Goal: Answer question/provide support: Share knowledge or assist other users

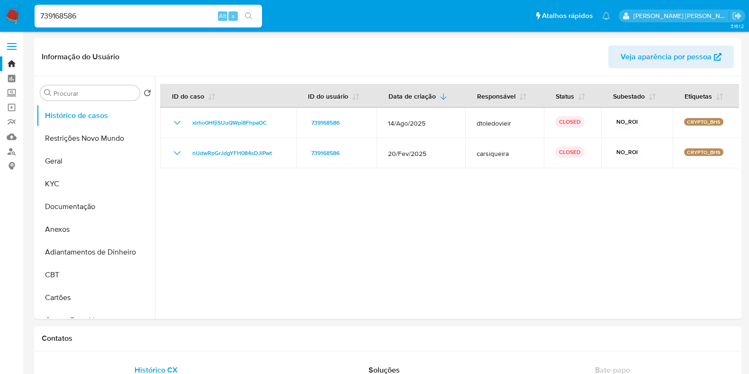
select select "10"
click at [72, 18] on input "739168586" at bounding box center [149, 16] width 228 height 12
paste input "163869443"
type input "163869443"
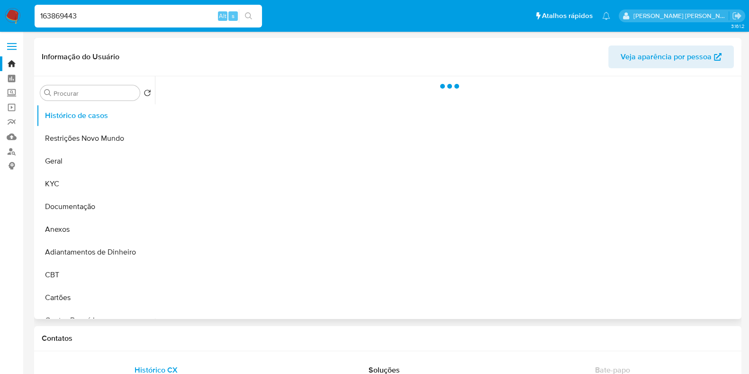
select select "10"
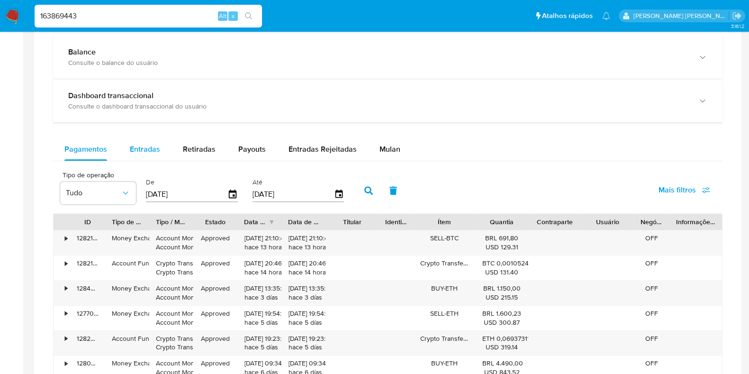
click at [148, 147] on span "Entradas" at bounding box center [145, 149] width 30 height 11
select select "10"
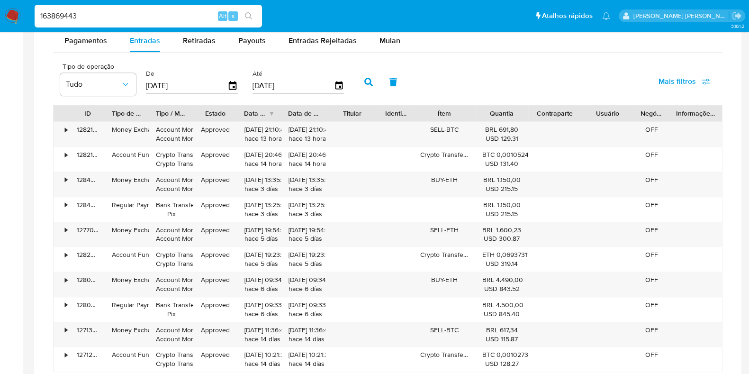
scroll to position [652, 0]
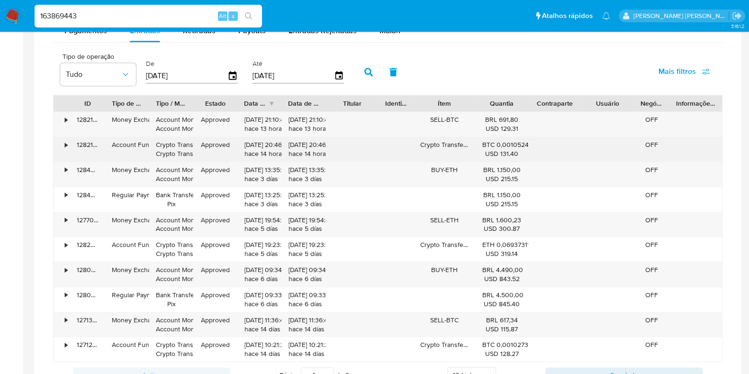
click at [62, 145] on div "•" at bounding box center [62, 149] width 17 height 25
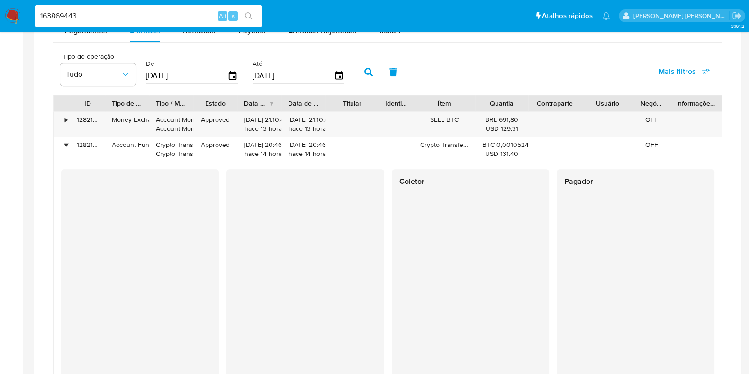
click at [125, 15] on input "163869443" at bounding box center [149, 16] width 228 height 12
paste input "953087952"
type input "1953087952"
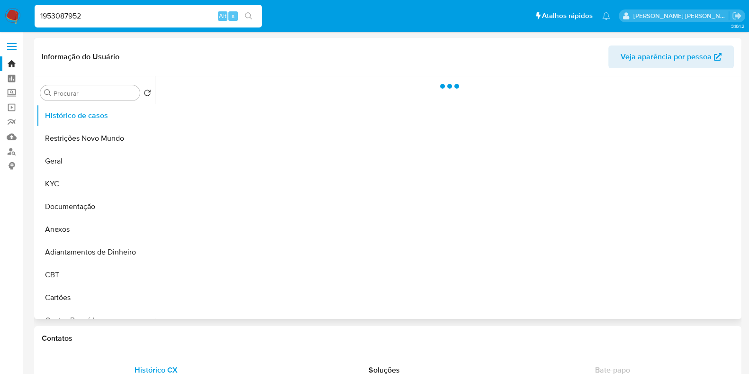
select select "10"
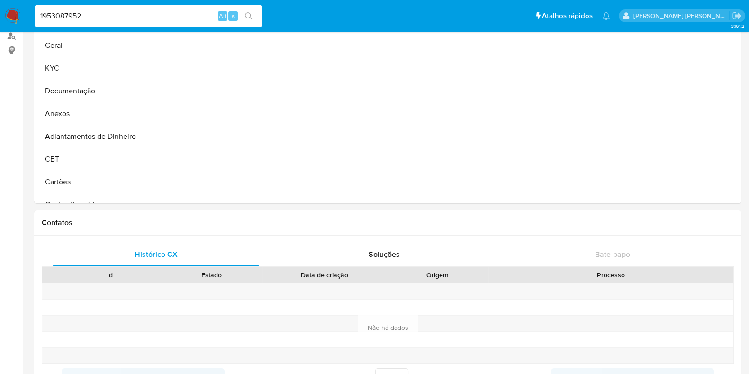
scroll to position [474, 0]
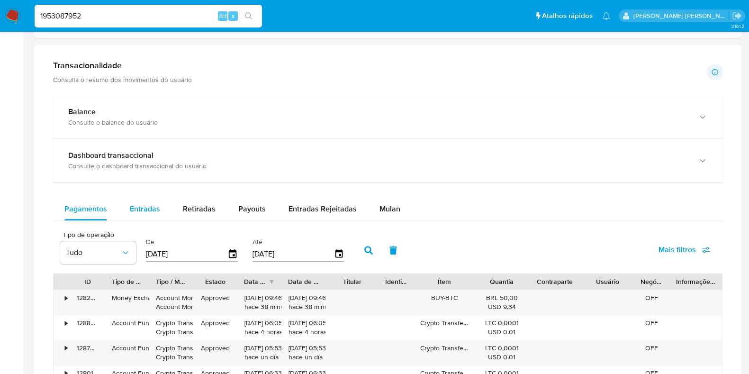
click at [144, 203] on span "Entradas" at bounding box center [145, 208] width 30 height 11
select select "10"
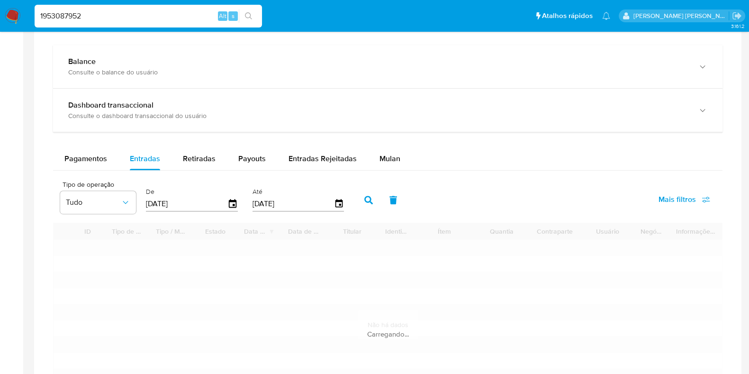
scroll to position [593, 0]
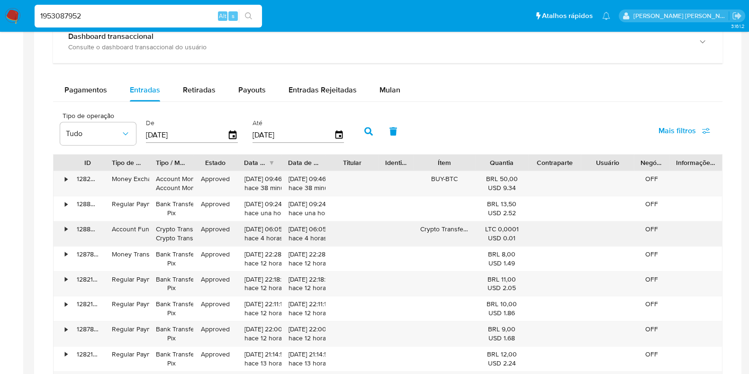
click at [70, 228] on div "128808180820" at bounding box center [87, 233] width 35 height 25
click at [65, 228] on div "•" at bounding box center [66, 229] width 2 height 9
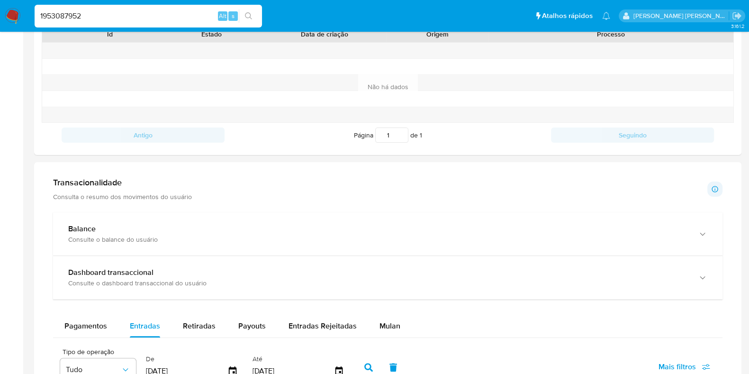
scroll to position [356, 0]
click at [14, 18] on img at bounding box center [13, 16] width 16 height 16
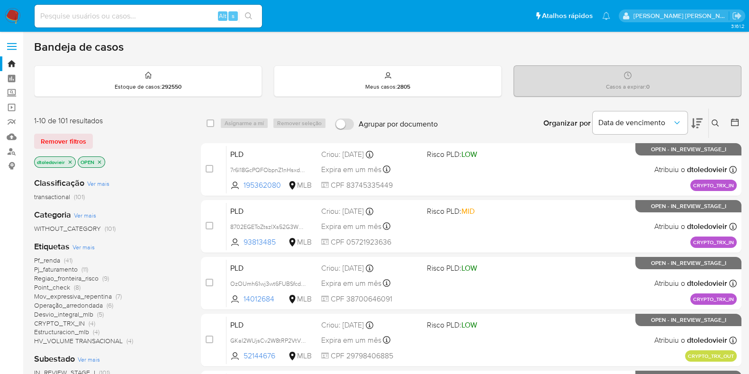
click at [145, 13] on input at bounding box center [149, 16] width 228 height 12
paste input "634645562"
type input "634645562"
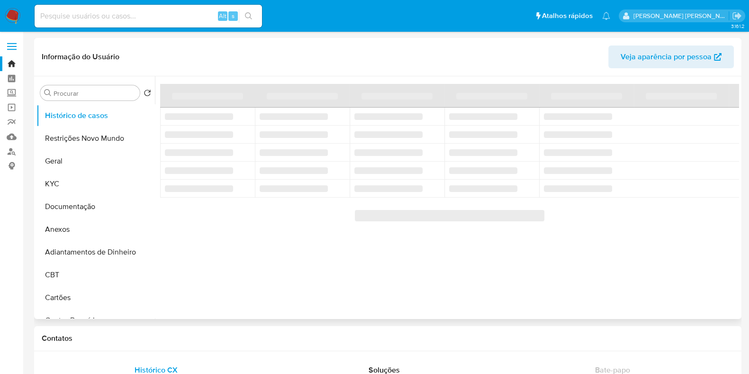
select select "10"
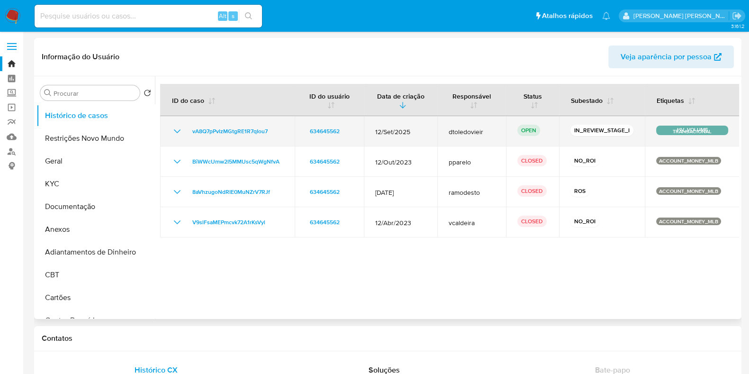
click at [240, 125] on td "vA8Q7pPvlzMGtgRE1R7qIou7" at bounding box center [227, 131] width 135 height 30
click at [238, 129] on span "vA8Q7pPvlzMGtgRE1R7qIou7" at bounding box center [229, 131] width 75 height 11
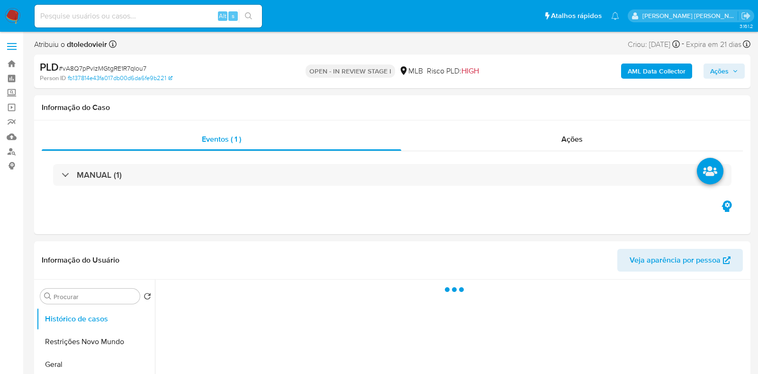
select select "10"
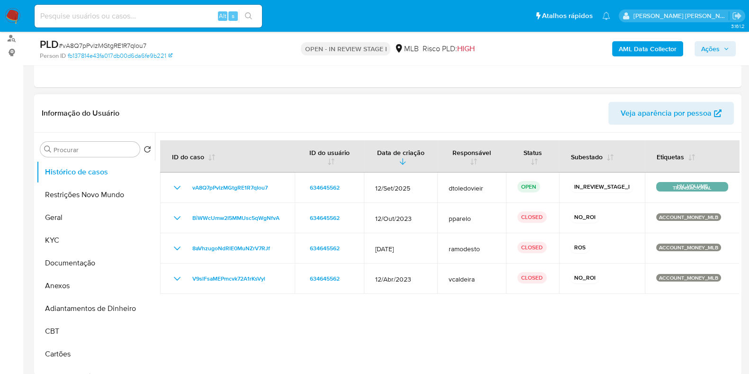
scroll to position [118, 0]
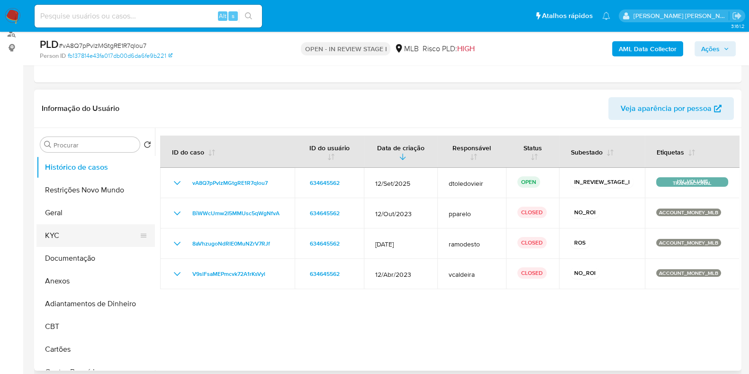
click at [90, 236] on button "KYC" at bounding box center [91, 235] width 111 height 23
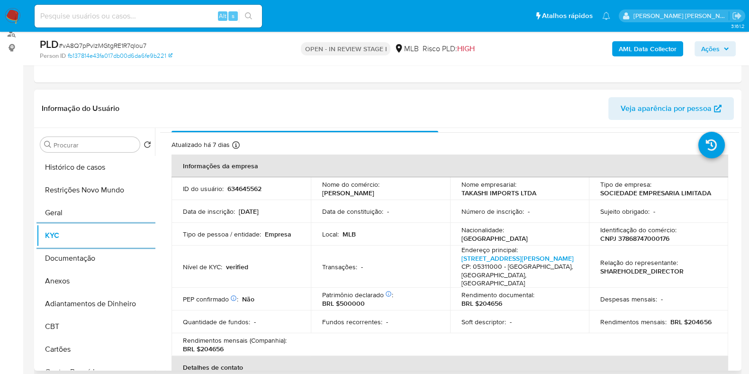
scroll to position [0, 0]
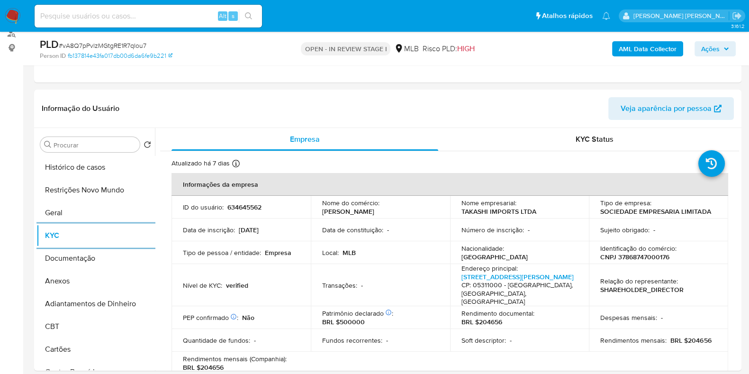
click at [158, 17] on input at bounding box center [149, 16] width 228 height 12
paste input "1187263059"
type input "1187263059"
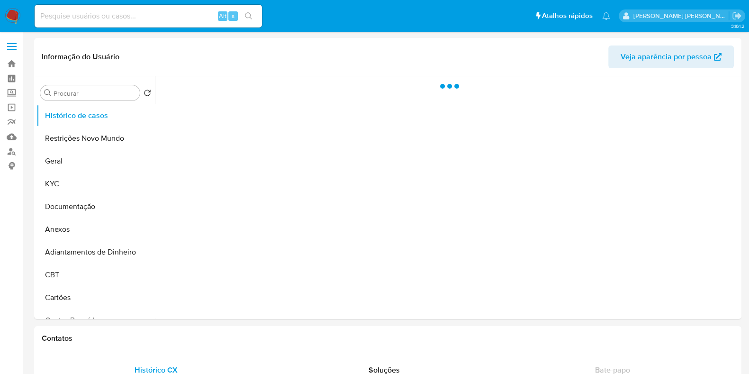
select select "10"
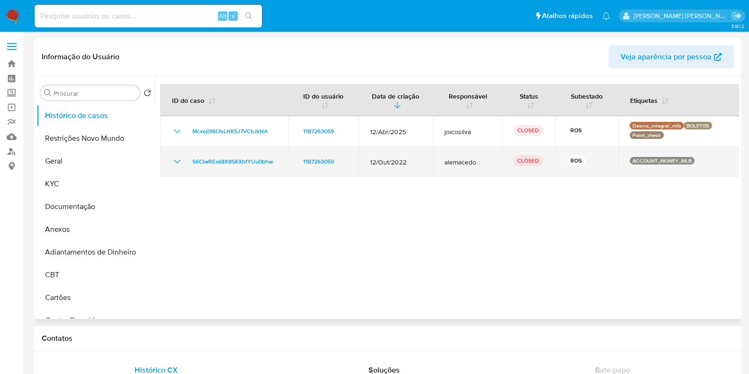
drag, startPoint x: 439, startPoint y: 164, endPoint x: 499, endPoint y: 164, distance: 59.3
click at [495, 164] on td "alemacedo" at bounding box center [468, 161] width 70 height 30
click at [502, 164] on td "CLOSED" at bounding box center [528, 161] width 53 height 30
click at [217, 161] on span "S6ClwRExk8X8SKXhfYUu0bhw" at bounding box center [232, 161] width 81 height 11
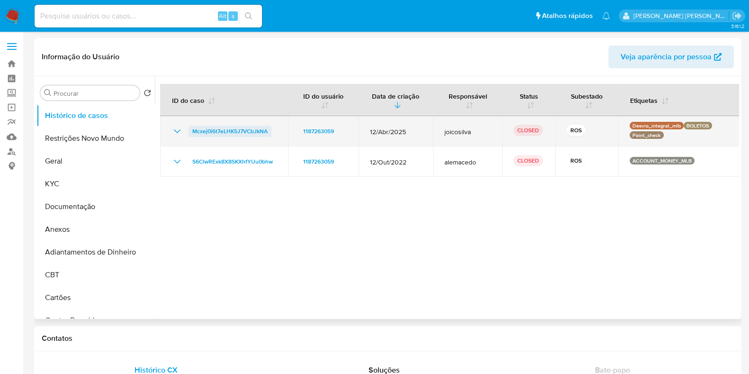
click at [233, 129] on span "Mcxej0i6t7eLHK5J7VCbJkNA" at bounding box center [229, 131] width 75 height 11
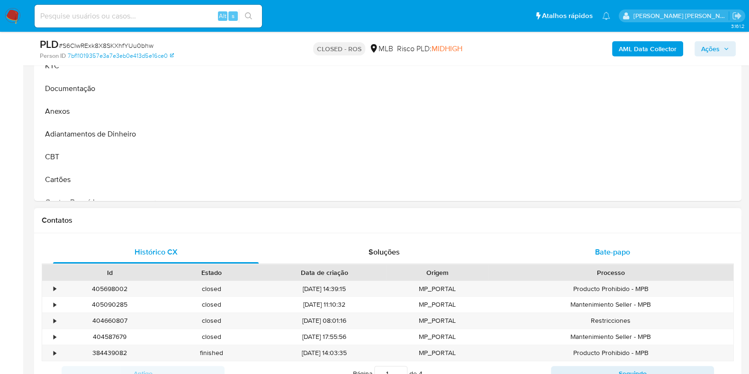
select select "10"
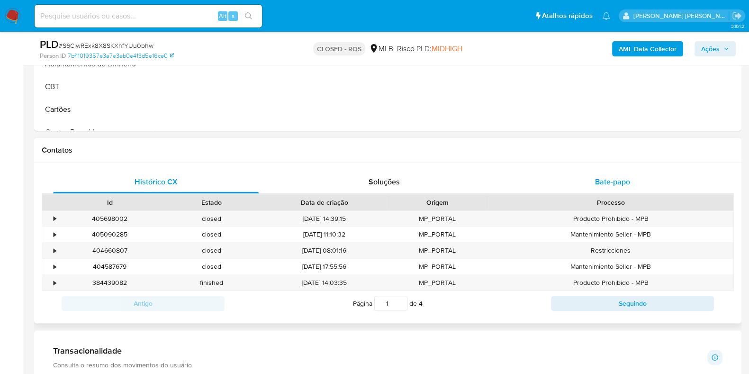
click at [631, 183] on div "Bate-papo" at bounding box center [613, 182] width 206 height 23
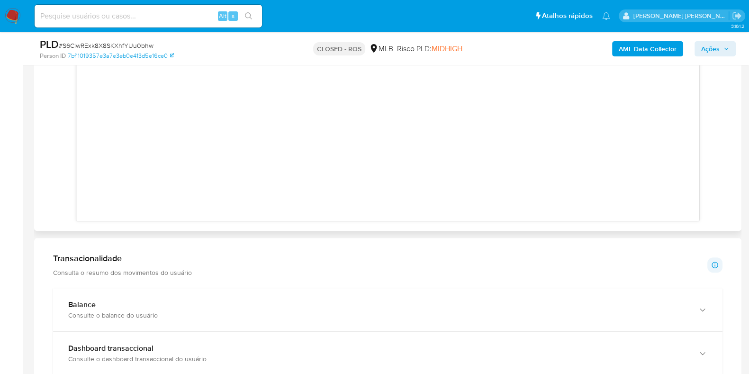
scroll to position [474, 0]
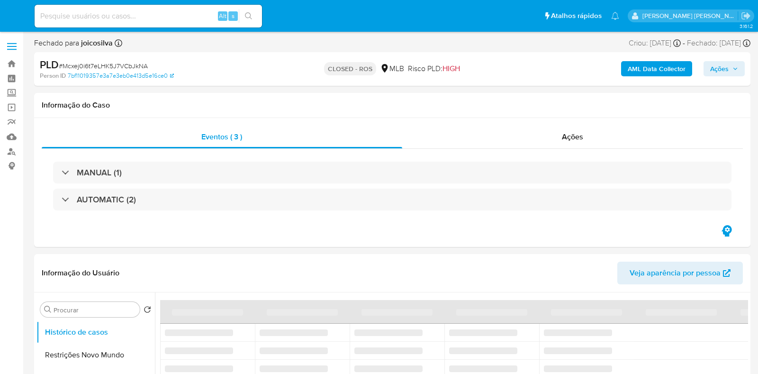
select select "10"
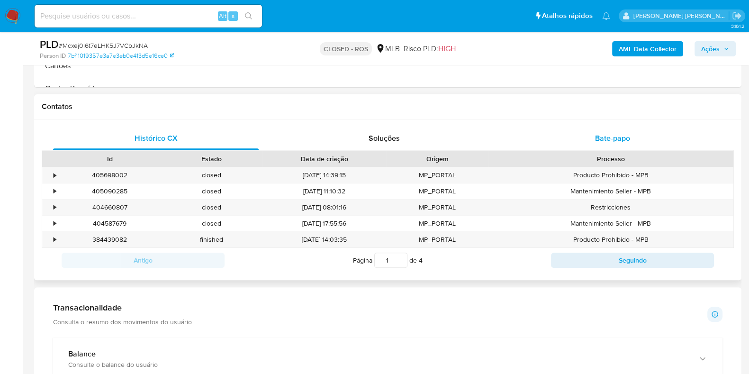
click at [613, 137] on span "Bate-papo" at bounding box center [612, 138] width 35 height 11
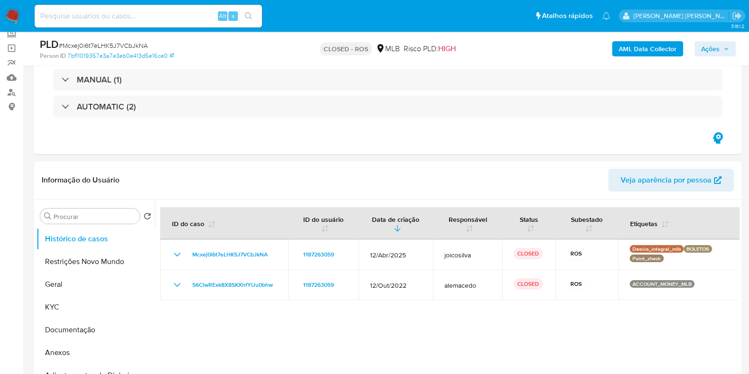
scroll to position [59, 0]
drag, startPoint x: 76, startPoint y: 337, endPoint x: 79, endPoint y: 328, distance: 8.9
click at [77, 337] on button "Documentação" at bounding box center [91, 330] width 111 height 23
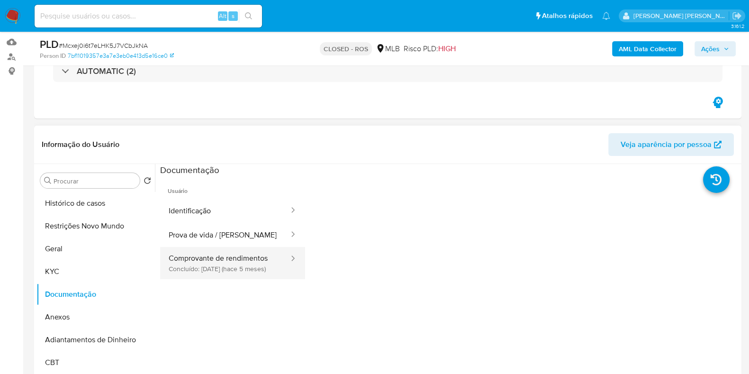
scroll to position [118, 0]
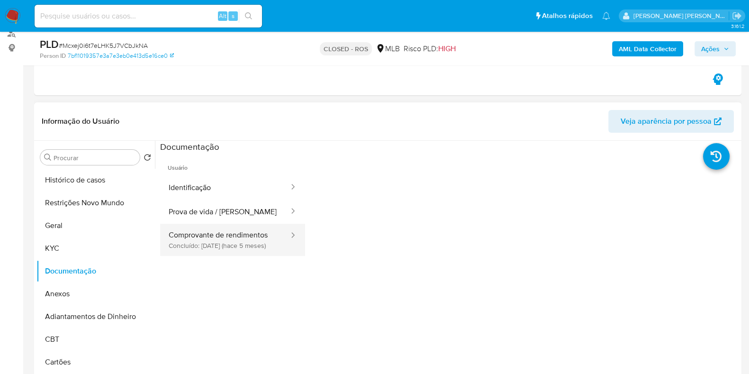
click at [239, 254] on button "Comprovante de rendimentos Concluído: [DATE] (hace 5 meses)" at bounding box center [225, 240] width 130 height 32
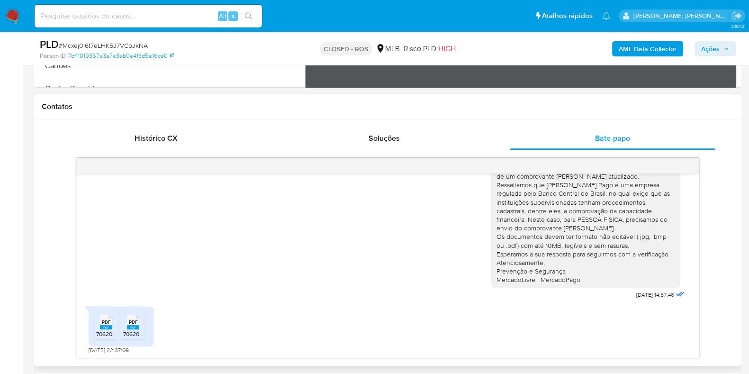
scroll to position [414, 0]
click at [107, 320] on span "PDF" at bounding box center [106, 322] width 9 height 6
click at [134, 325] on rect at bounding box center [133, 327] width 12 height 4
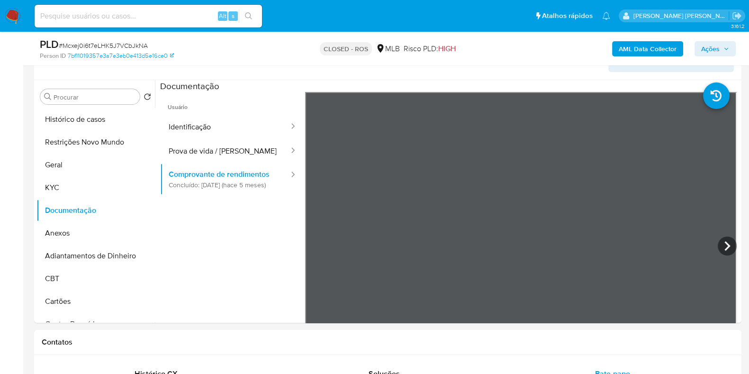
scroll to position [178, 0]
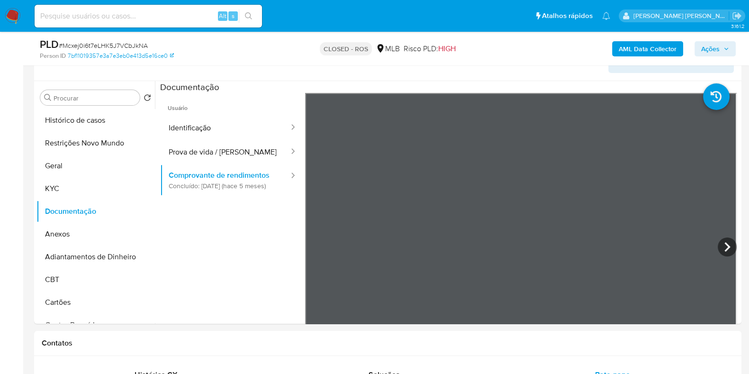
click at [98, 17] on input at bounding box center [149, 16] width 228 height 12
paste input "334263909"
type input "334263909"
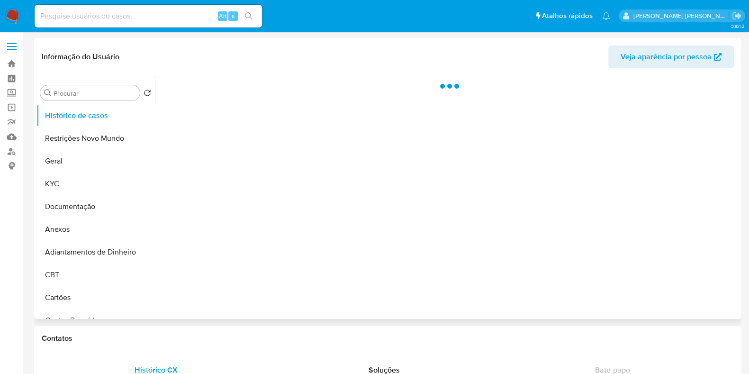
select select "10"
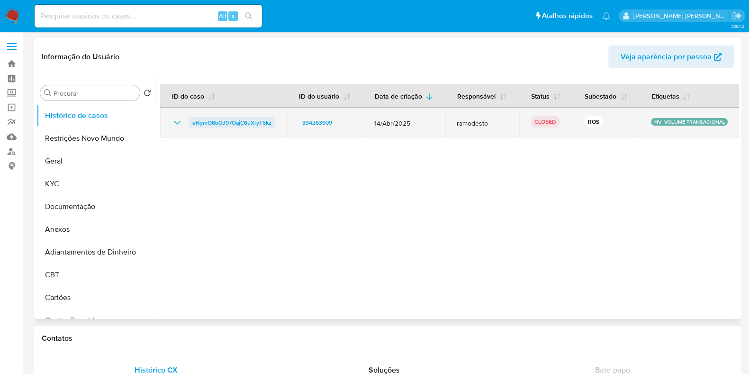
click at [241, 122] on span "eNymO6bQJ97OajC6uXryT5kz" at bounding box center [231, 122] width 79 height 11
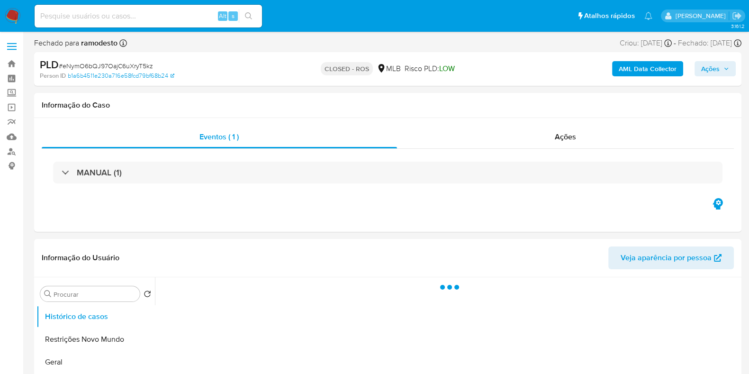
select select "10"
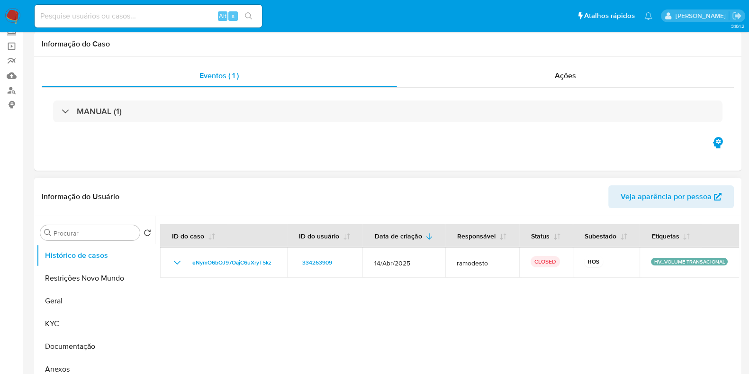
scroll to position [118, 0]
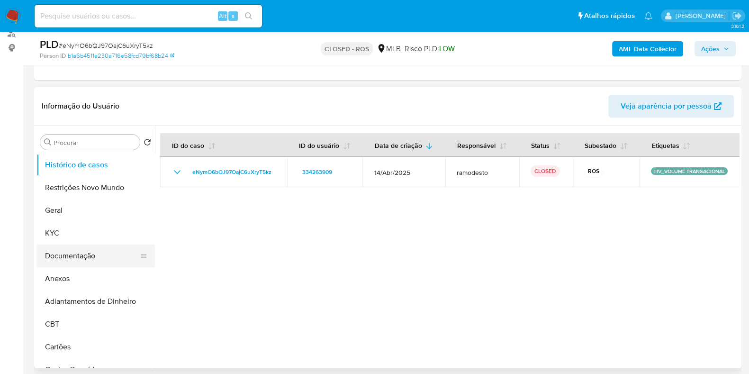
click at [91, 258] on button "Documentação" at bounding box center [91, 256] width 111 height 23
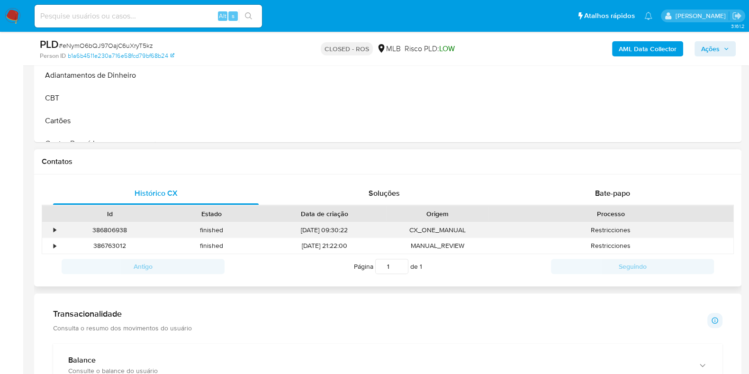
scroll to position [356, 0]
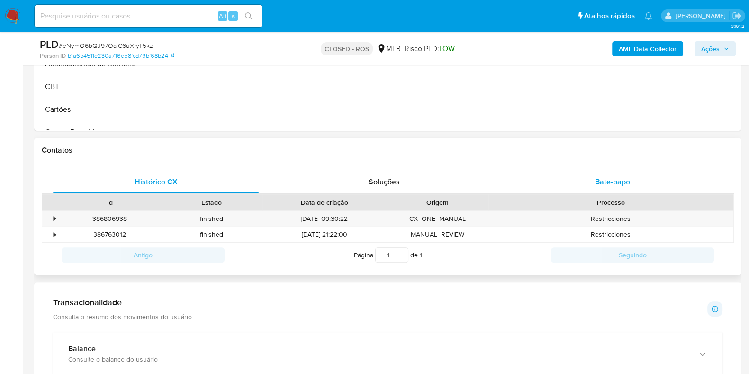
click at [597, 185] on span "Bate-papo" at bounding box center [612, 181] width 35 height 11
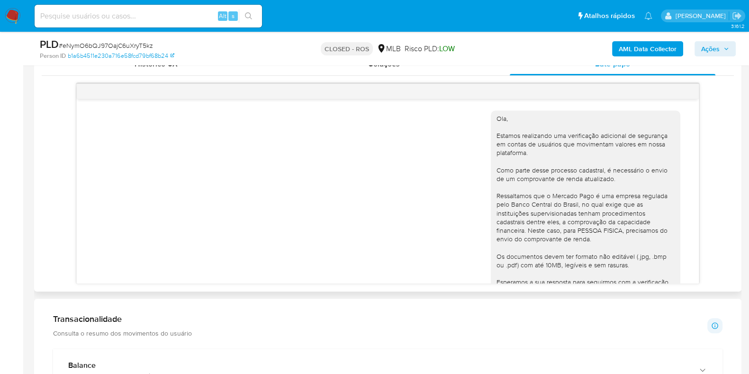
scroll to position [129, 0]
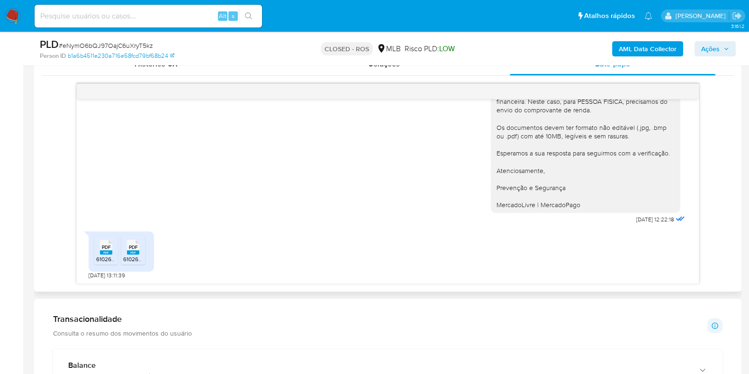
click at [103, 246] on span "PDF" at bounding box center [106, 247] width 9 height 6
click at [143, 251] on div "PDF PDF" at bounding box center [133, 246] width 20 height 18
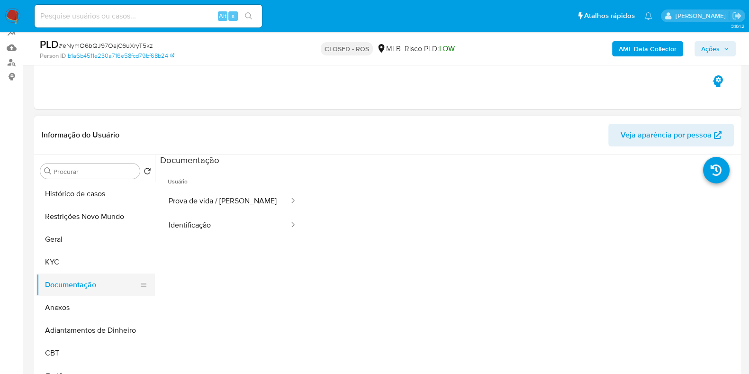
scroll to position [118, 0]
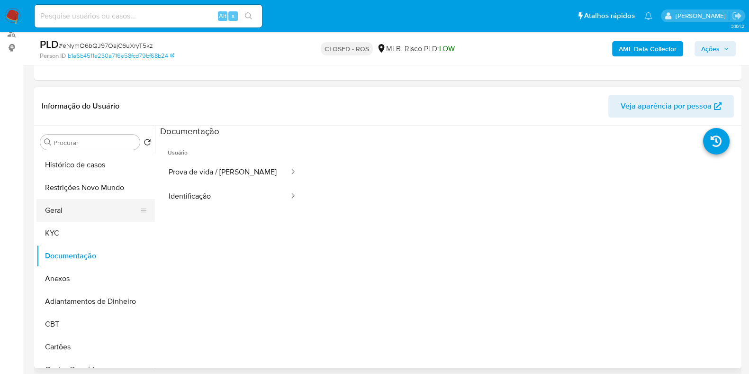
click at [59, 220] on button "Geral" at bounding box center [91, 210] width 111 height 23
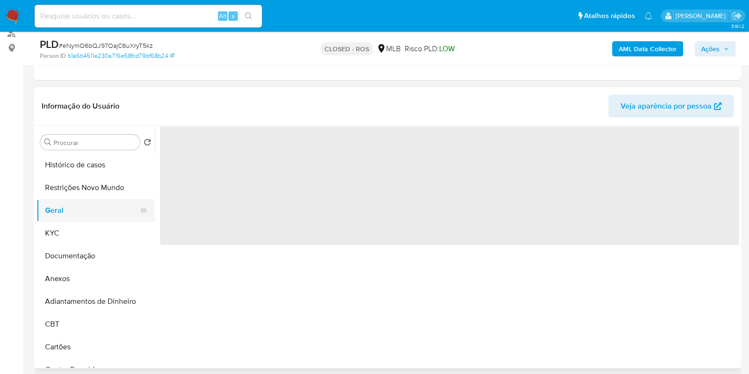
click at [62, 217] on button "Geral" at bounding box center [91, 210] width 111 height 23
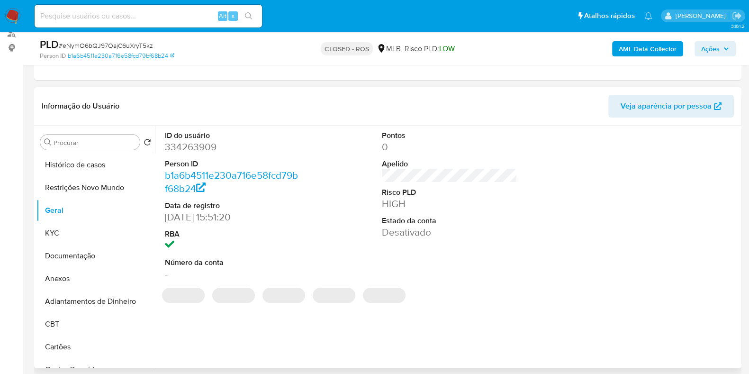
click at [185, 141] on dd "334263909" at bounding box center [233, 146] width 136 height 13
copy dd "334263909"
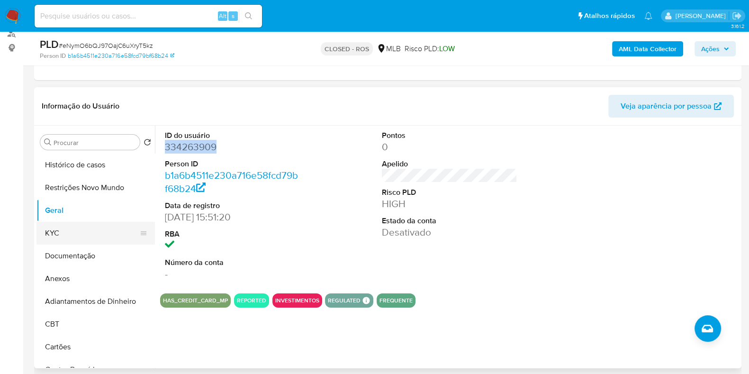
click at [65, 230] on button "KYC" at bounding box center [91, 233] width 111 height 23
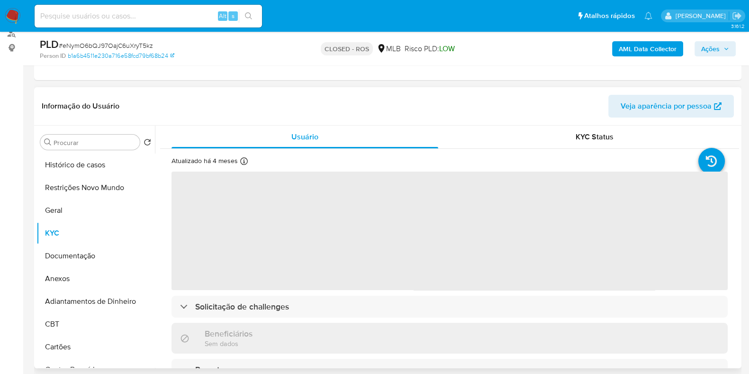
scroll to position [59, 0]
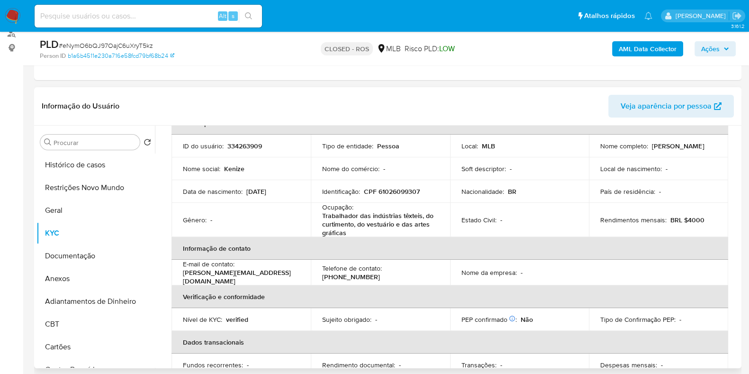
click at [392, 191] on p "CPF 61026099307" at bounding box center [392, 191] width 56 height 9
copy p "61026099307"
click at [249, 148] on p "334263909" at bounding box center [245, 146] width 35 height 9
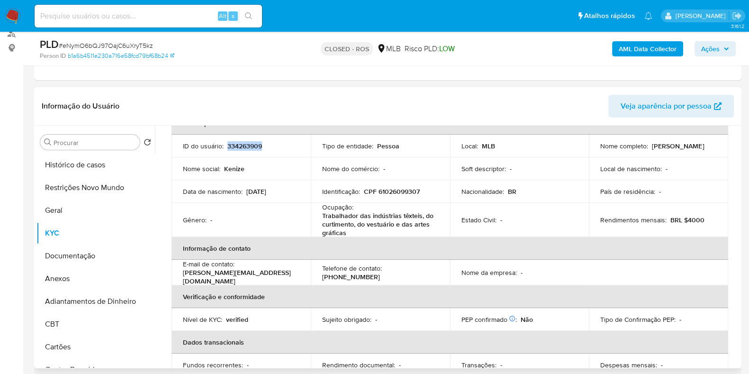
copy p "334263909"
drag, startPoint x: 398, startPoint y: 195, endPoint x: 397, endPoint y: 191, distance: 4.8
click at [398, 194] on p "CPF 61026099307" at bounding box center [392, 191] width 56 height 9
click at [397, 190] on p "CPF 61026099307" at bounding box center [392, 191] width 56 height 9
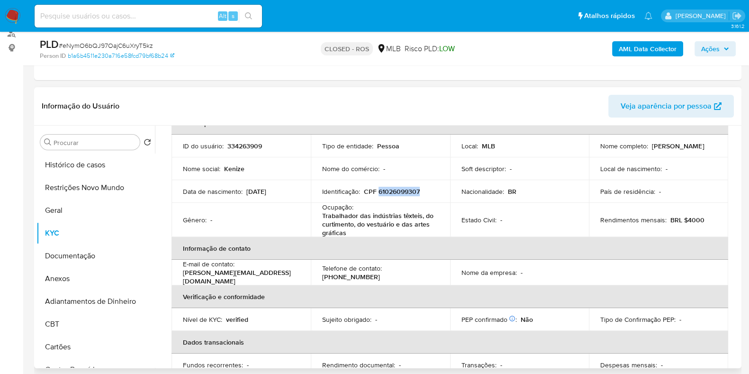
copy p "61026099307"
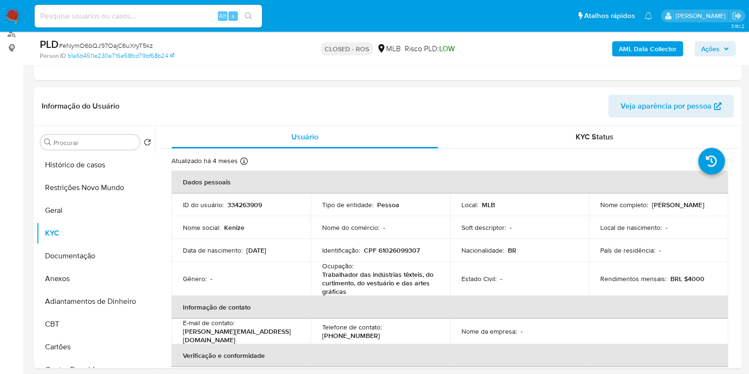
click at [120, 16] on input at bounding box center [149, 16] width 228 height 12
paste input "vA8Q7pPvlzMGtgRE1R7qIou7"
type input "vA8Q7pPvlzMGtgRE1R7qIou7"
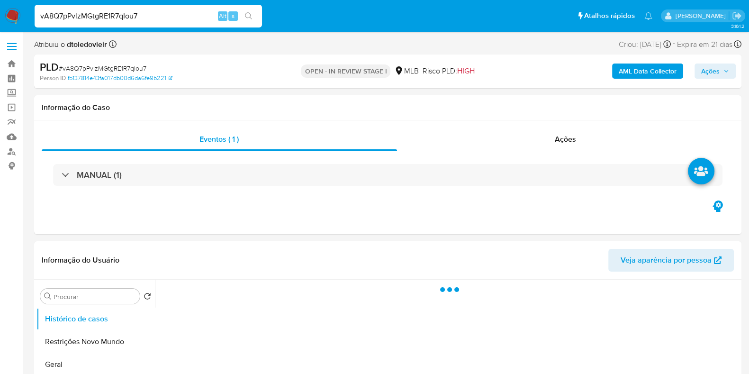
select select "10"
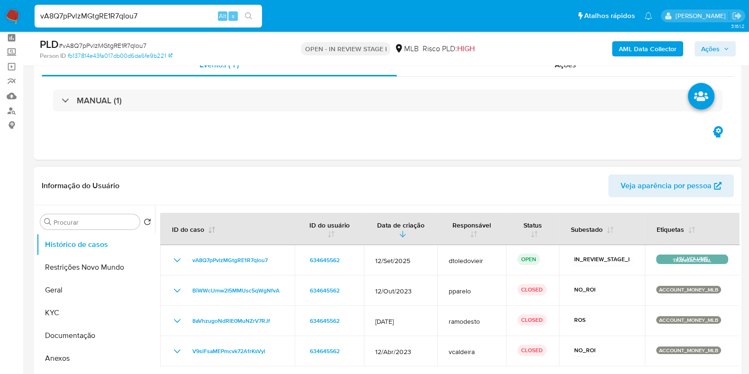
scroll to position [59, 0]
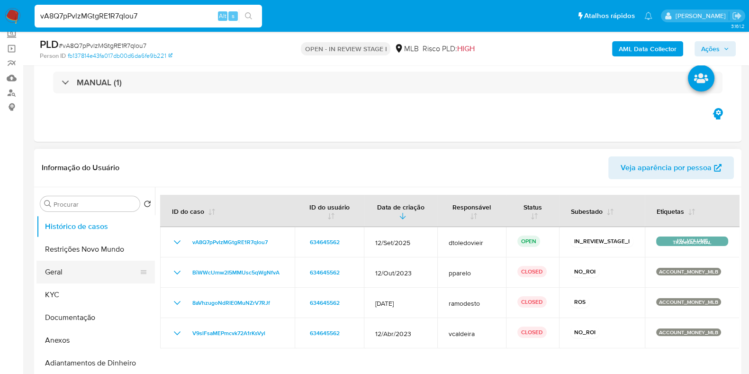
drag, startPoint x: 58, startPoint y: 290, endPoint x: 50, endPoint y: 261, distance: 29.9
click at [58, 291] on button "KYC" at bounding box center [95, 294] width 119 height 23
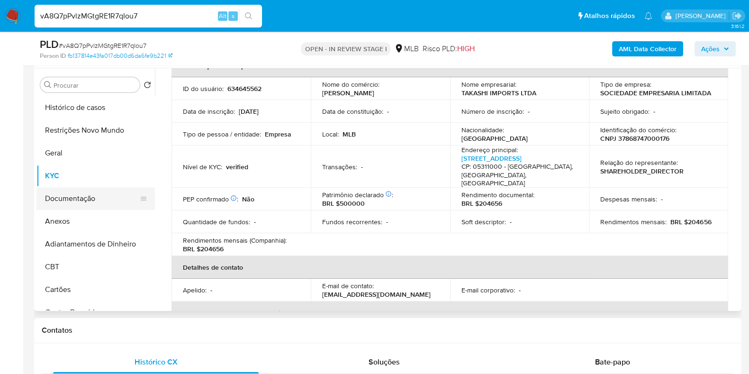
click at [80, 196] on button "Documentação" at bounding box center [91, 198] width 111 height 23
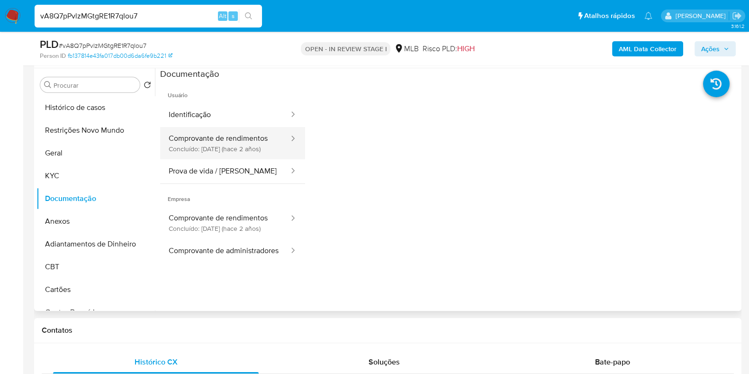
click at [246, 139] on button "Comprovante de rendimentos Concluído: [DATE] (hace 2 años)" at bounding box center [225, 143] width 130 height 32
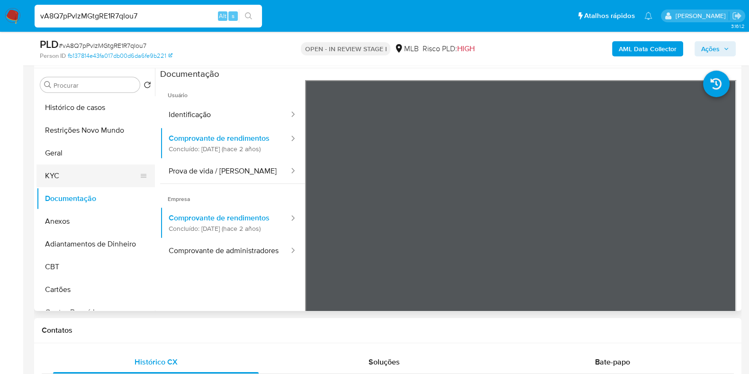
click at [83, 167] on button "KYC" at bounding box center [91, 175] width 111 height 23
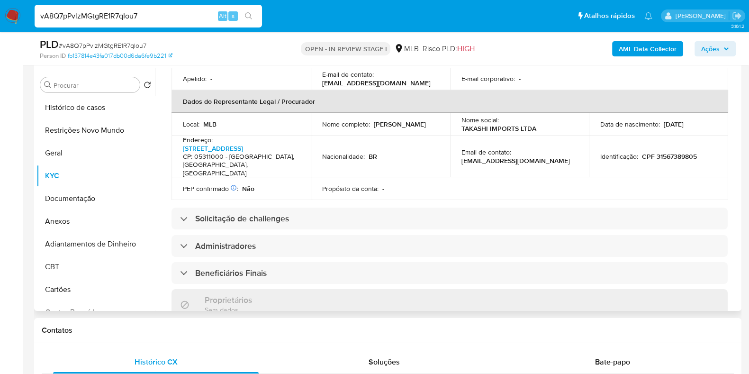
scroll to position [220, 0]
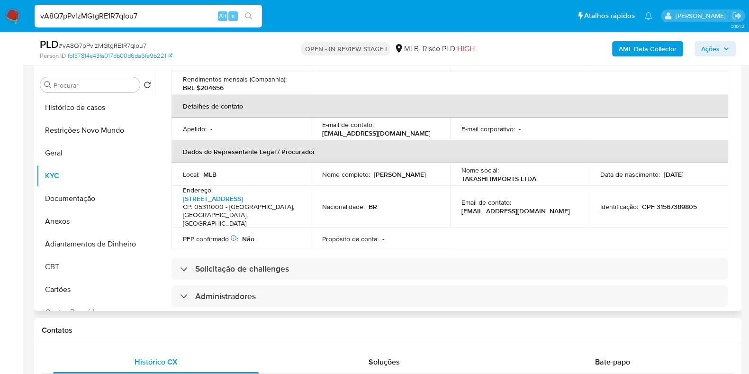
drag, startPoint x: 367, startPoint y: 176, endPoint x: 318, endPoint y: 179, distance: 49.4
click at [318, 179] on td "Nome completo : [PERSON_NAME]" at bounding box center [380, 174] width 139 height 23
copy p "[PERSON_NAME]"
click at [672, 208] on p "CPF 31567389805" at bounding box center [669, 206] width 55 height 9
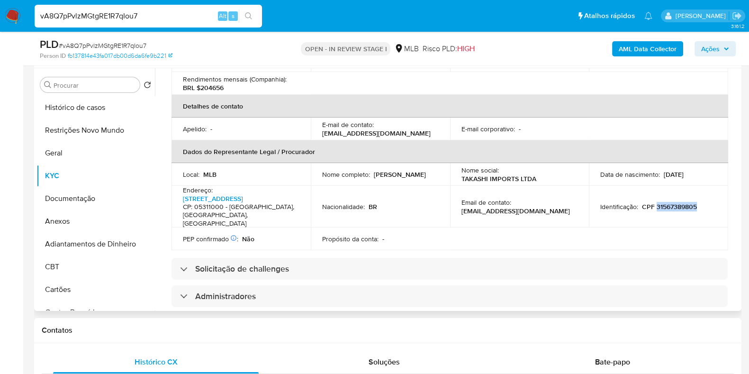
copy p "31567389805"
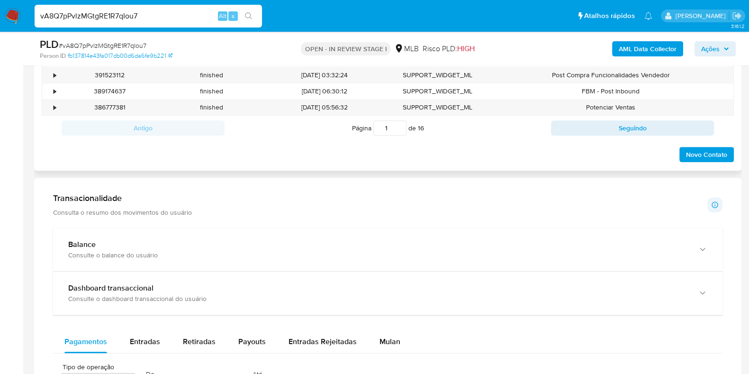
drag, startPoint x: 185, startPoint y: 253, endPoint x: 237, endPoint y: 169, distance: 97.9
click at [185, 252] on div "Consulte o balance do usuário" at bounding box center [378, 255] width 620 height 9
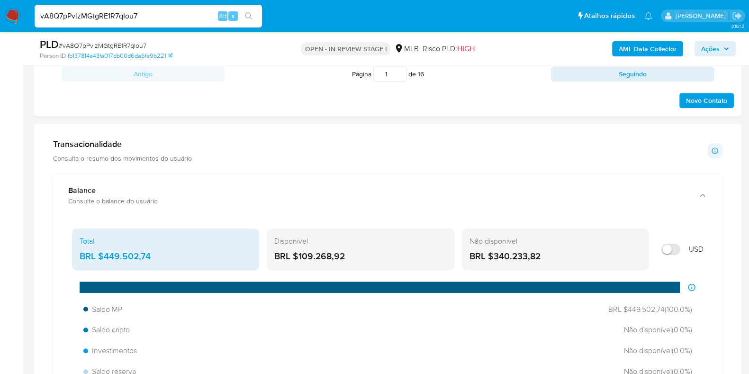
scroll to position [711, 0]
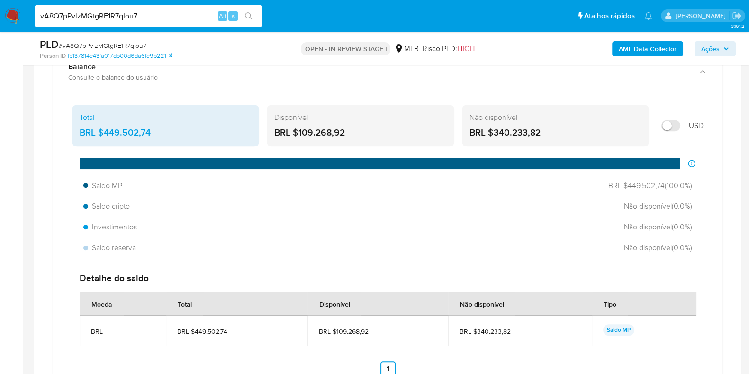
drag, startPoint x: 358, startPoint y: 131, endPoint x: 300, endPoint y: 132, distance: 58.3
click at [300, 132] on div "BRL $109.268,92" at bounding box center [360, 133] width 172 height 12
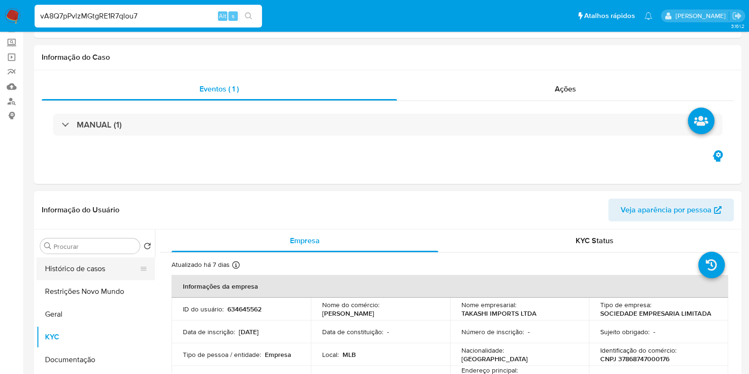
scroll to position [118, 0]
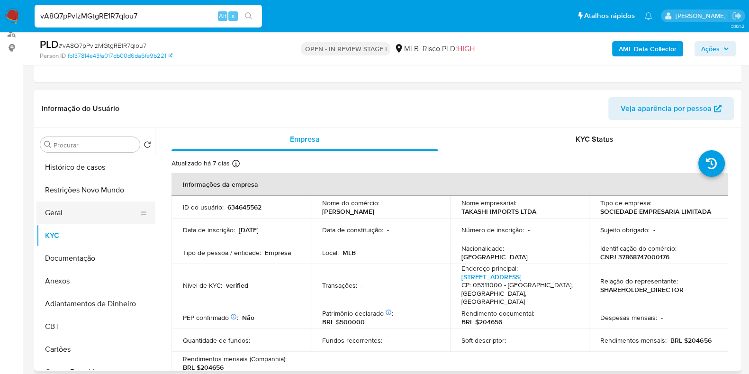
click at [79, 217] on button "Geral" at bounding box center [91, 212] width 111 height 23
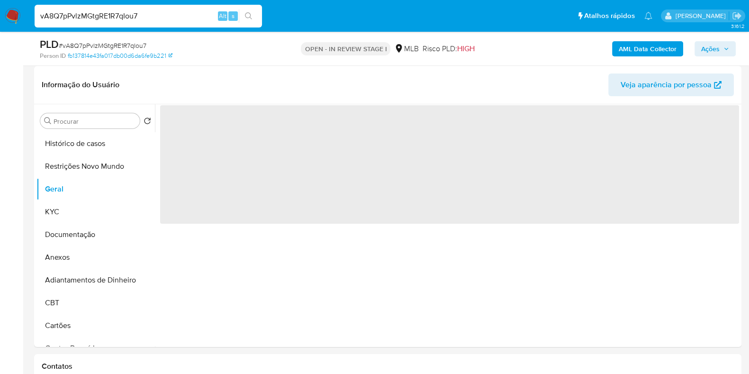
scroll to position [178, 0]
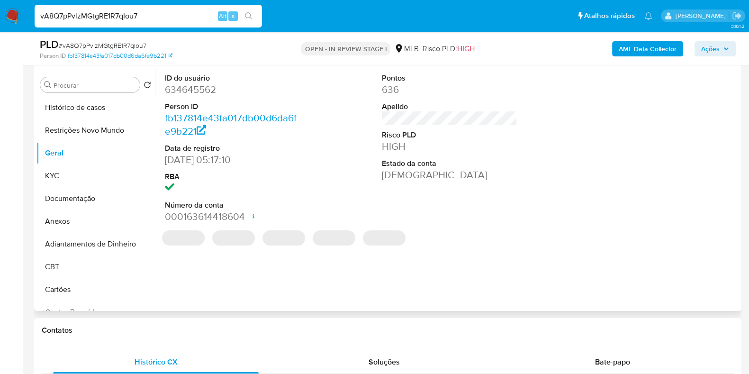
click at [178, 91] on dd "634645562" at bounding box center [233, 89] width 136 height 13
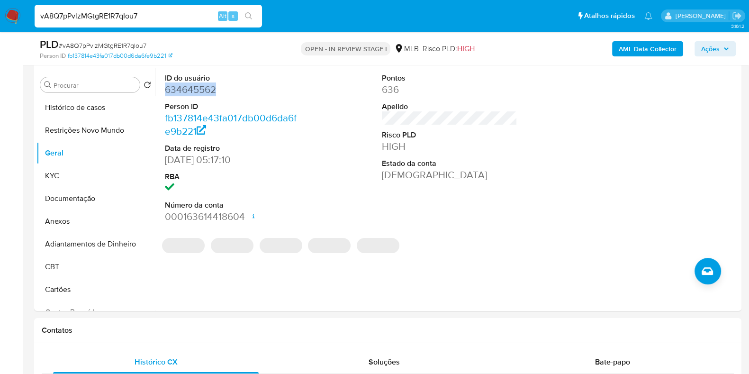
copy dd "634645562"
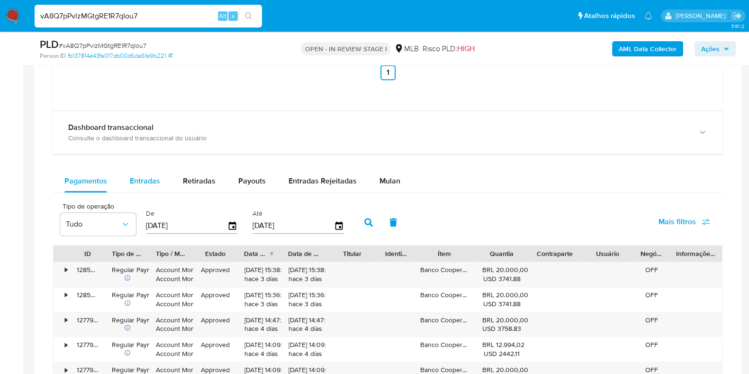
click at [154, 173] on div "Entradas" at bounding box center [145, 181] width 30 height 23
select select "10"
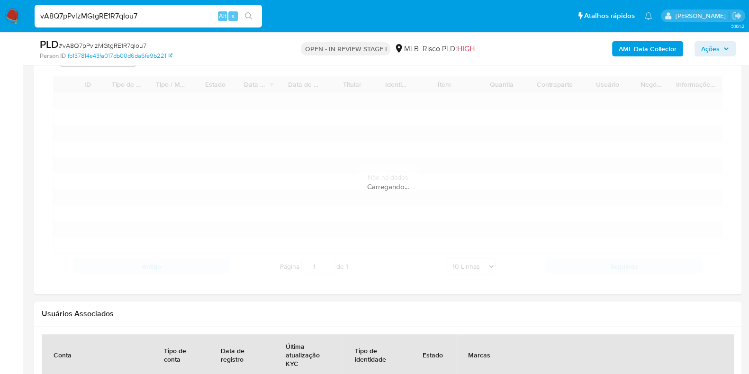
scroll to position [1185, 0]
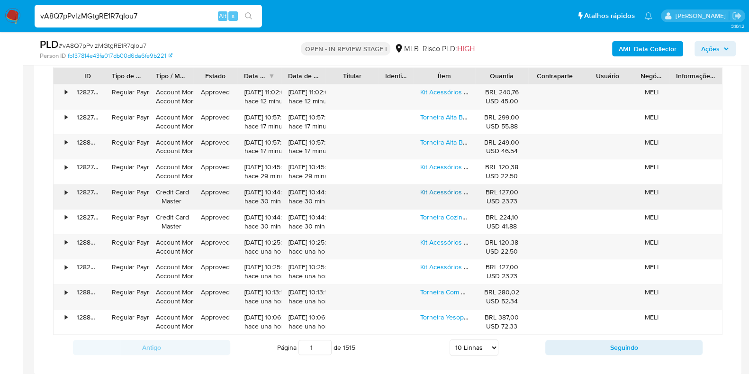
click at [443, 193] on link "Kit Acessórios Banheiro Preto Toalheiros 5 Peças Yesop" at bounding box center [502, 191] width 164 height 9
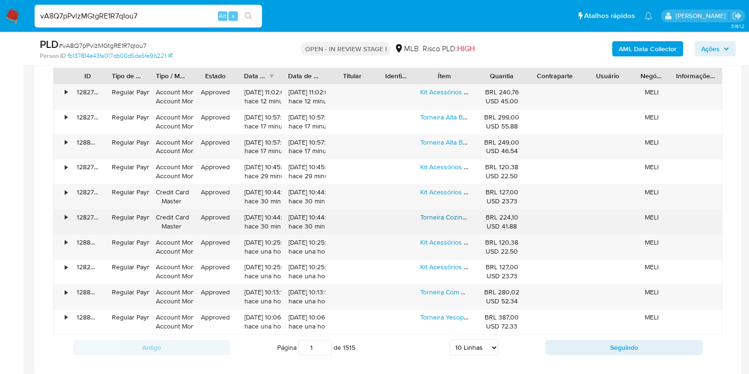
click at [439, 214] on link "Torneira Cozinha Bancada Gourmet Com Extensor Ducha Inox Cor Escovado" at bounding box center [532, 216] width 225 height 9
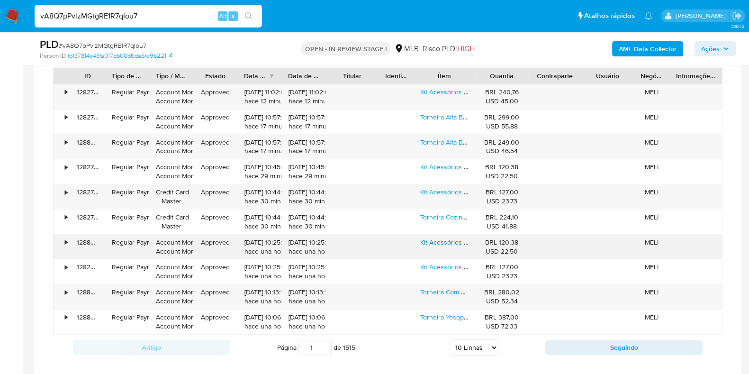
click at [438, 241] on link "Kit Acessórios Banheiro Cabide Toalheiros Papeleira 5 Peças Yesop" at bounding box center [519, 241] width 198 height 9
drag, startPoint x: 434, startPoint y: 285, endPoint x: 434, endPoint y: 291, distance: 5.7
click at [434, 287] on link "Torneira Com Filtro Bancada Gourmet Misturador Monocomando Cozinha Pia Extensív…" at bounding box center [573, 291] width 306 height 9
click at [446, 91] on link "Kit Acessórios Banheiro Cabide Toalheiros Papeleira 5 Peças Yesop" at bounding box center [519, 91] width 198 height 9
click at [441, 189] on link "Kit Acessórios Banheiro Preto Toalheiros 5 Peças Yesop" at bounding box center [502, 191] width 164 height 9
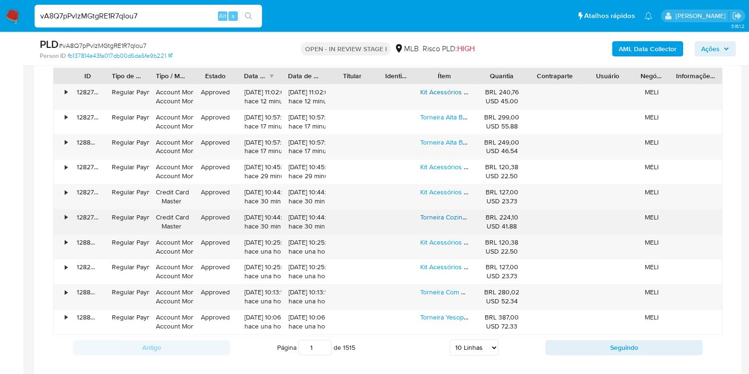
click at [434, 215] on link "Torneira Cozinha Bancada Gourmet Com Extensor Ducha Inox Cor Escovado" at bounding box center [532, 216] width 225 height 9
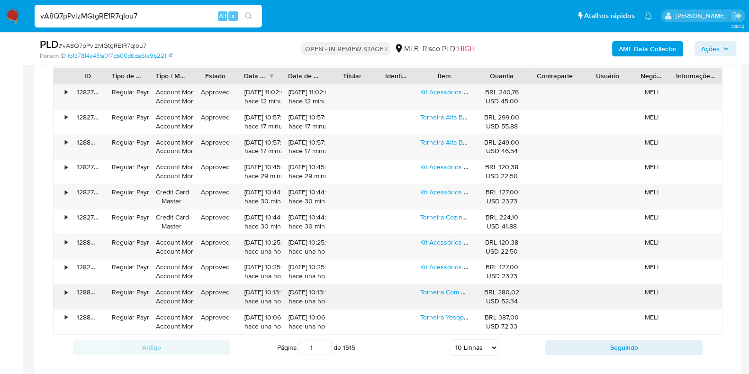
click at [433, 295] on div "Torneira Com Filtro Bancada Gourmet Misturador Monocomando Cozinha Pia Extensív…" at bounding box center [445, 296] width 62 height 25
click at [432, 292] on link "Torneira Com Filtro Bancada Gourmet Misturador Monocomando Cozinha Pia Extensív…" at bounding box center [573, 291] width 306 height 9
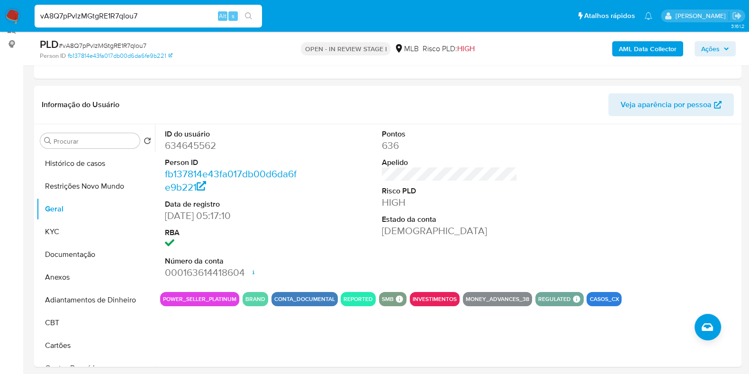
scroll to position [118, 0]
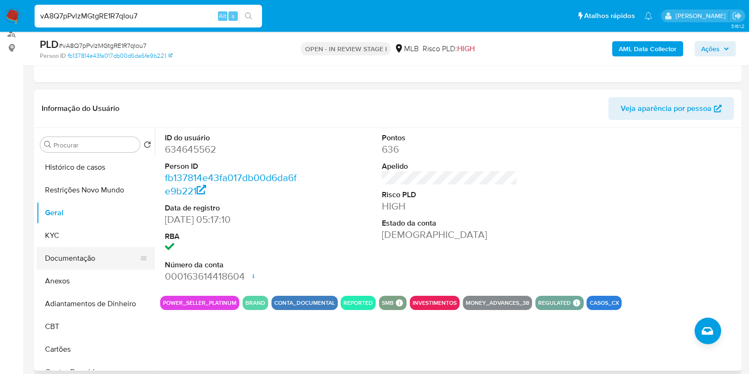
click at [84, 261] on button "Documentação" at bounding box center [91, 258] width 111 height 23
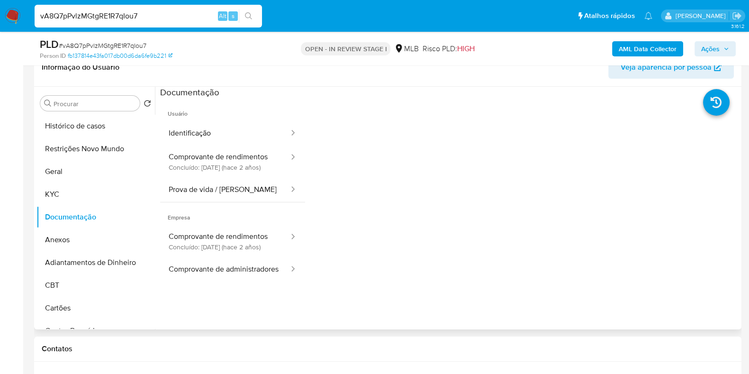
scroll to position [178, 0]
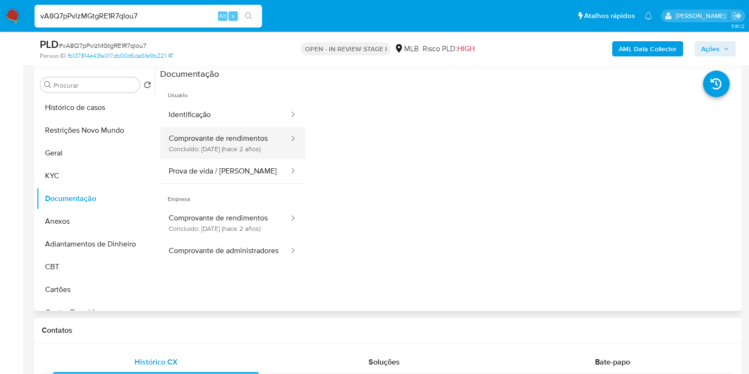
click at [223, 159] on button "Comprovante de rendimentos Concluído: [DATE] (hace 2 años)" at bounding box center [225, 143] width 130 height 32
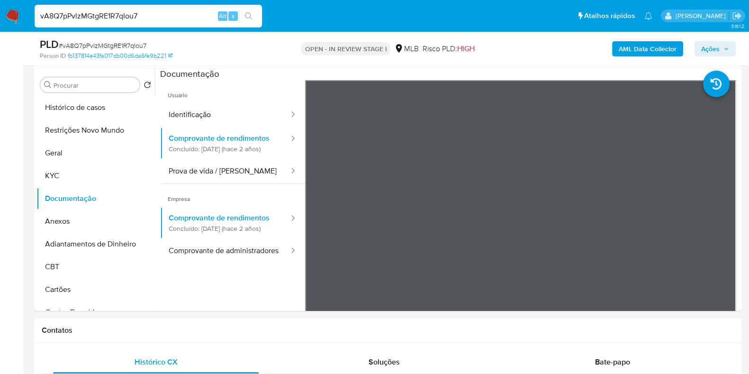
click at [704, 44] on span "Ações" at bounding box center [711, 48] width 18 height 15
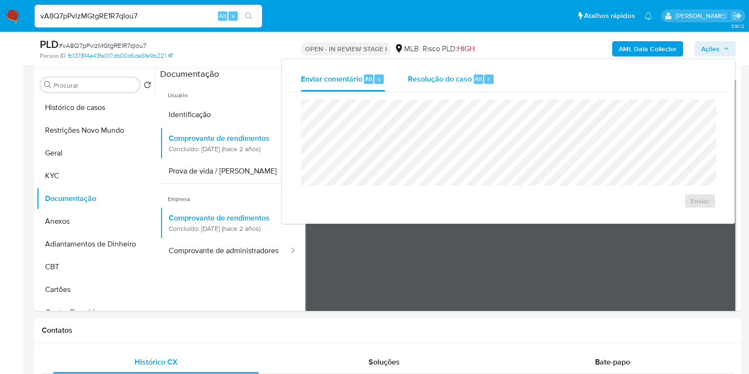
click at [452, 77] on span "Resolução do caso" at bounding box center [440, 78] width 64 height 11
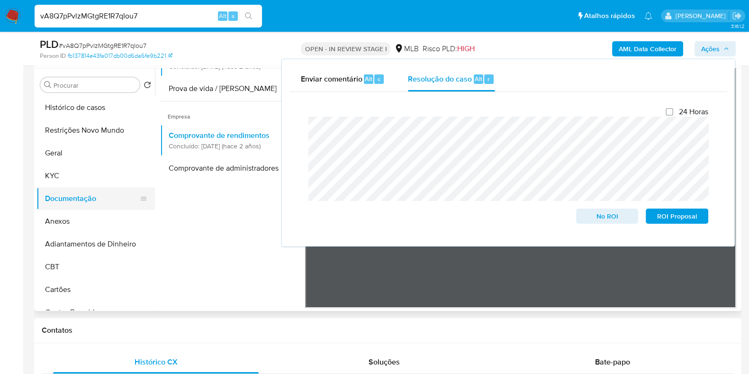
scroll to position [0, 0]
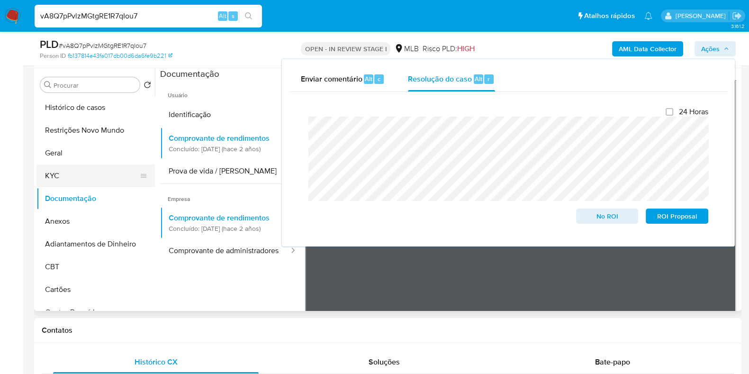
click at [80, 177] on button "KYC" at bounding box center [91, 175] width 111 height 23
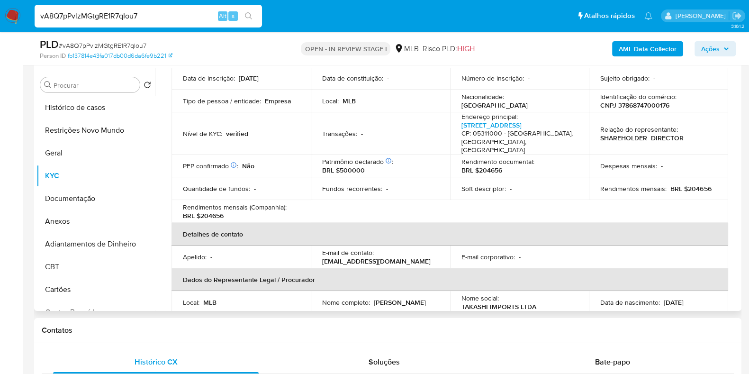
scroll to position [59, 0]
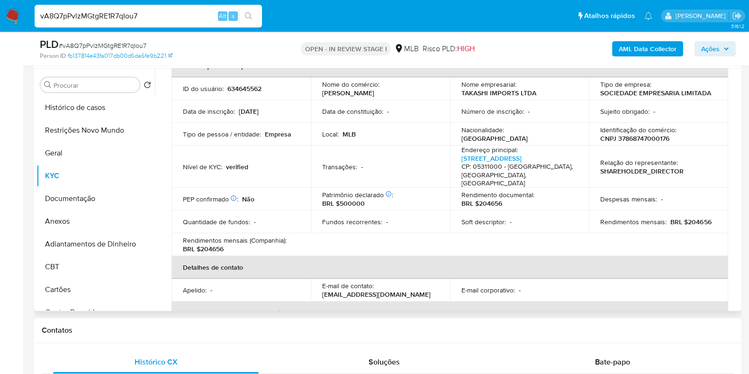
click at [648, 137] on p "CNPJ 37868747000176" at bounding box center [635, 138] width 69 height 9
copy p "37868747000176"
click at [73, 131] on button "Restrições Novo Mundo" at bounding box center [91, 130] width 111 height 23
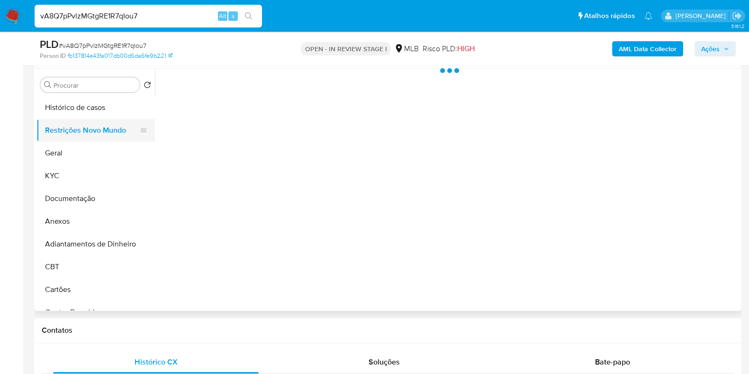
scroll to position [0, 0]
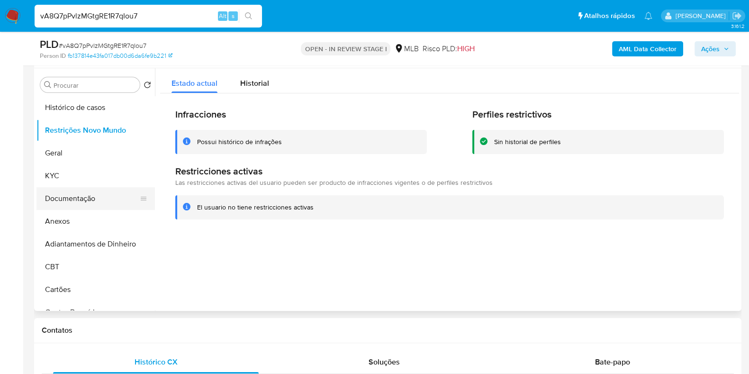
click at [84, 196] on button "Documentação" at bounding box center [91, 198] width 111 height 23
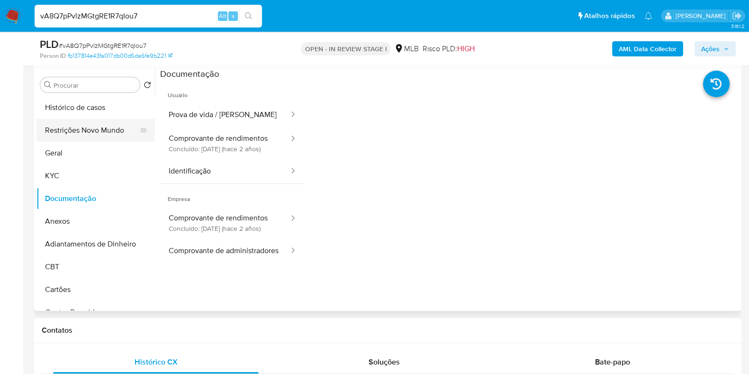
click at [83, 128] on button "Restrições Novo Mundo" at bounding box center [91, 130] width 111 height 23
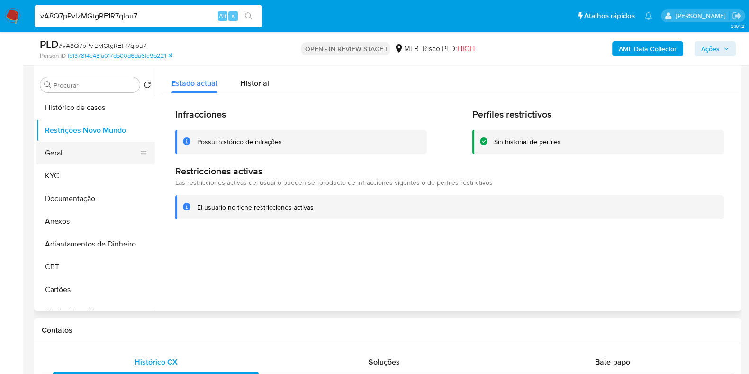
click at [61, 150] on button "Geral" at bounding box center [91, 153] width 111 height 23
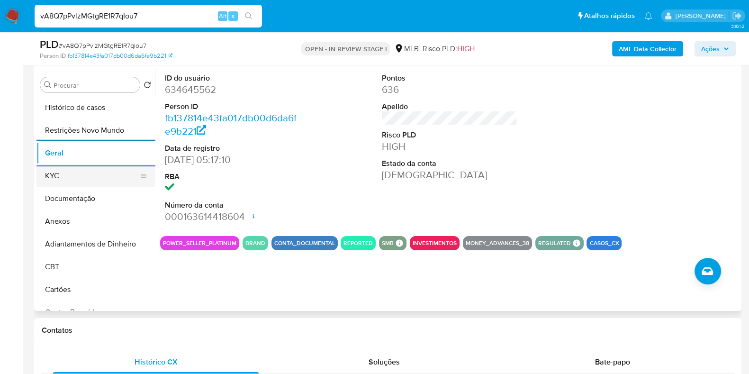
click at [62, 170] on button "KYC" at bounding box center [91, 175] width 111 height 23
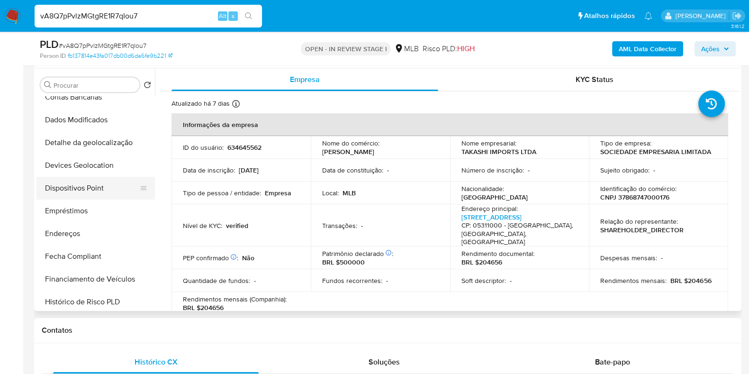
scroll to position [237, 0]
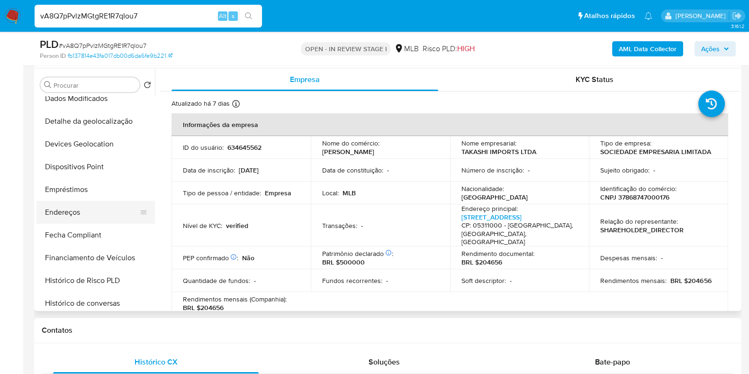
click at [81, 217] on button "Endereços" at bounding box center [91, 212] width 111 height 23
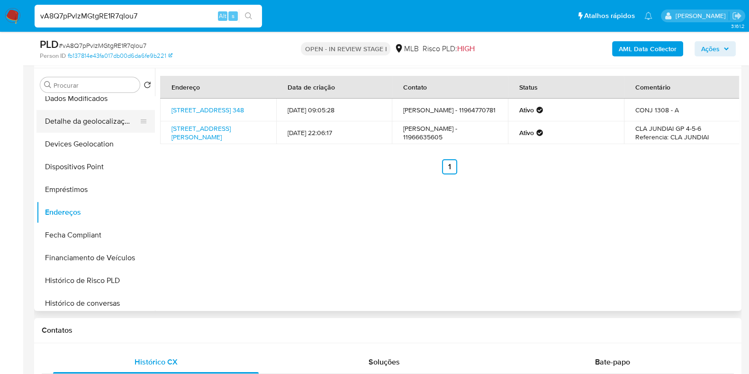
click at [105, 116] on button "Detalhe da geolocalização" at bounding box center [91, 121] width 111 height 23
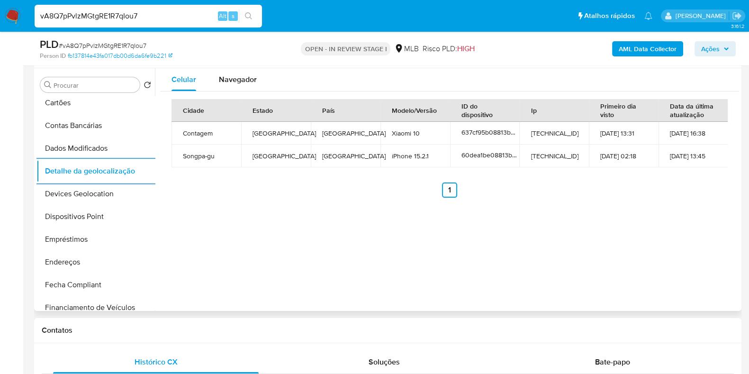
scroll to position [0, 0]
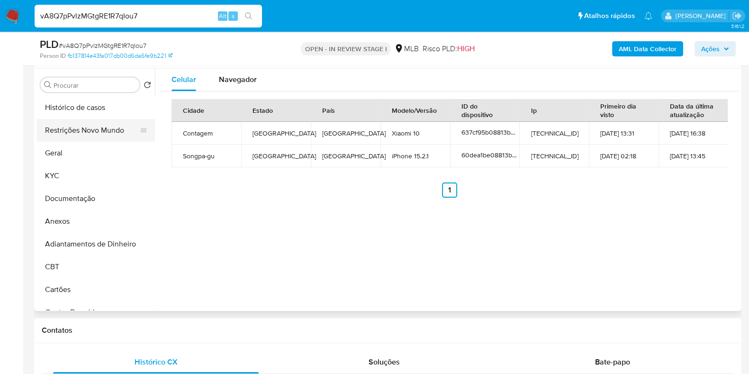
click at [82, 129] on button "Restrições Novo Mundo" at bounding box center [91, 130] width 111 height 23
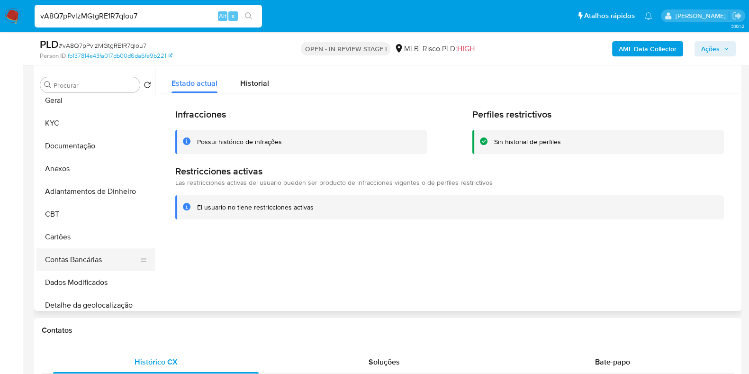
scroll to position [118, 0]
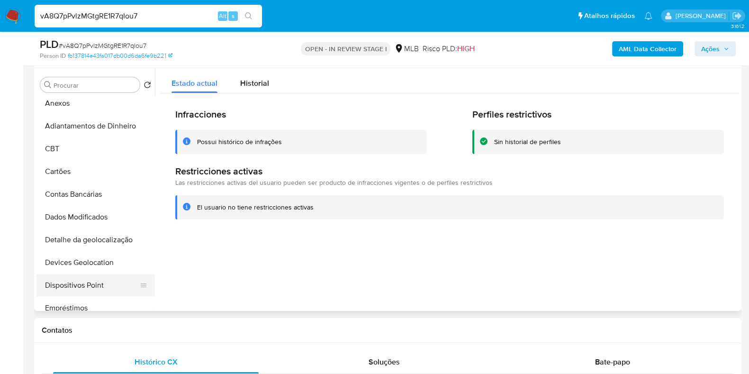
click at [96, 281] on button "Dispositivos Point" at bounding box center [91, 285] width 111 height 23
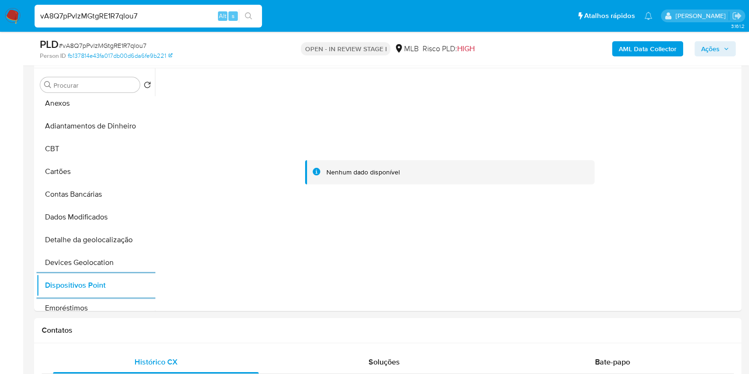
click at [641, 51] on b "AML Data Collector" at bounding box center [648, 48] width 58 height 15
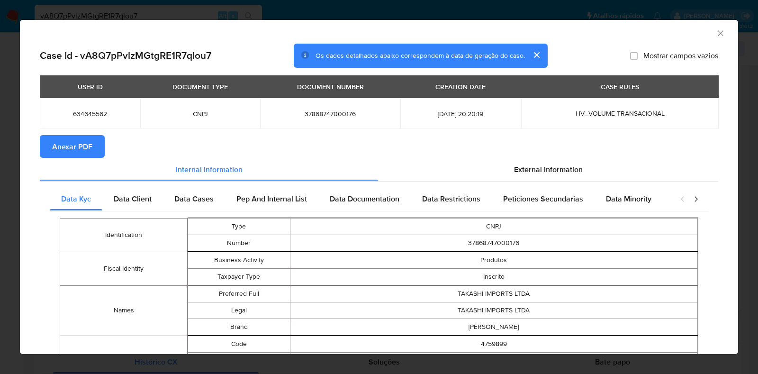
click at [83, 136] on span "Anexar PDF" at bounding box center [72, 146] width 40 height 21
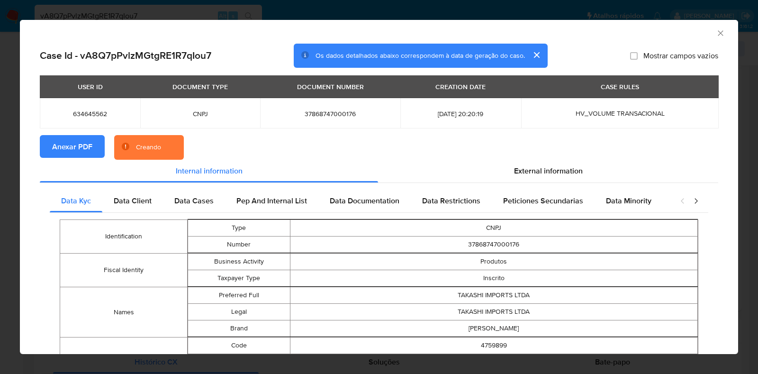
click at [12, 150] on div "AML Data Collector Case Id - vA8Q7pPvlzMGtgRE1R7qIou7 Os dados detalhados abaix…" at bounding box center [379, 187] width 758 height 374
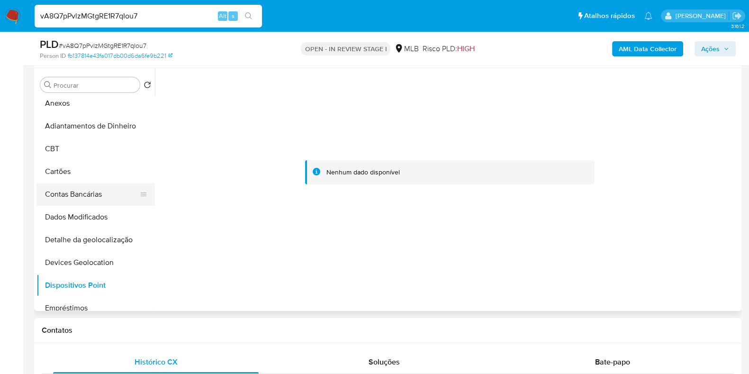
scroll to position [0, 0]
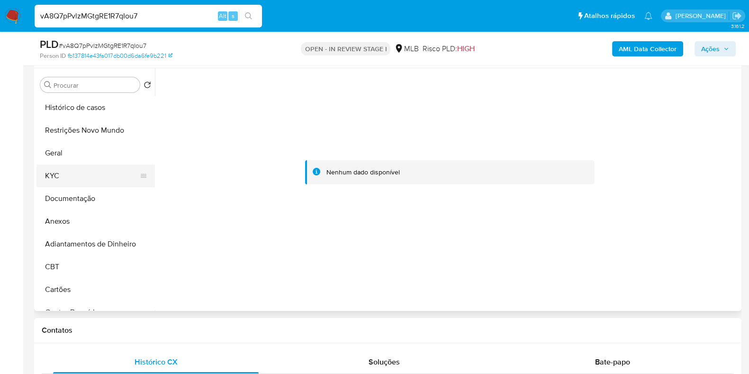
click at [74, 183] on button "KYC" at bounding box center [91, 175] width 111 height 23
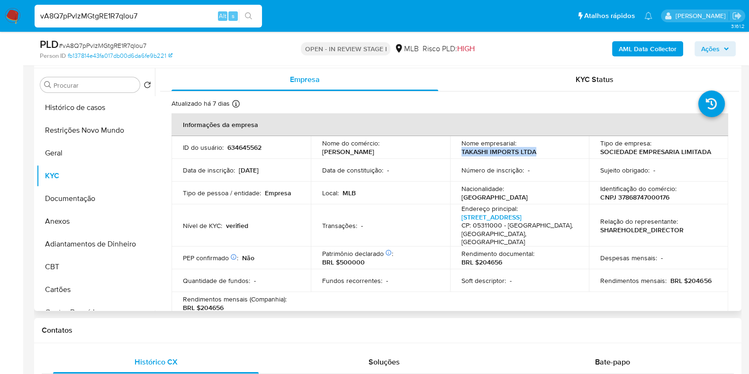
drag, startPoint x: 548, startPoint y: 150, endPoint x: 451, endPoint y: 153, distance: 97.2
click at [451, 153] on td "Nome empresarial : TAKASHI IMPORTS LTDA" at bounding box center [519, 147] width 139 height 23
copy p "TAKASHI IMPORTS LTDA"
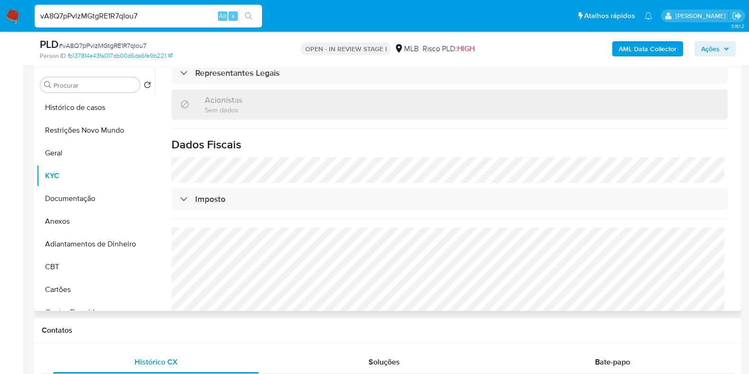
scroll to position [575, 0]
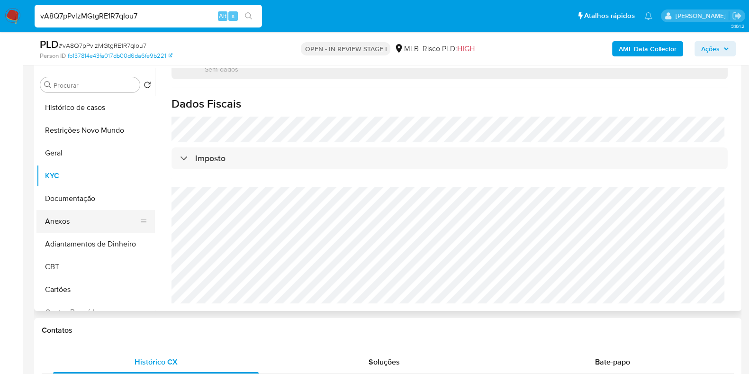
click at [60, 219] on button "Anexos" at bounding box center [91, 221] width 111 height 23
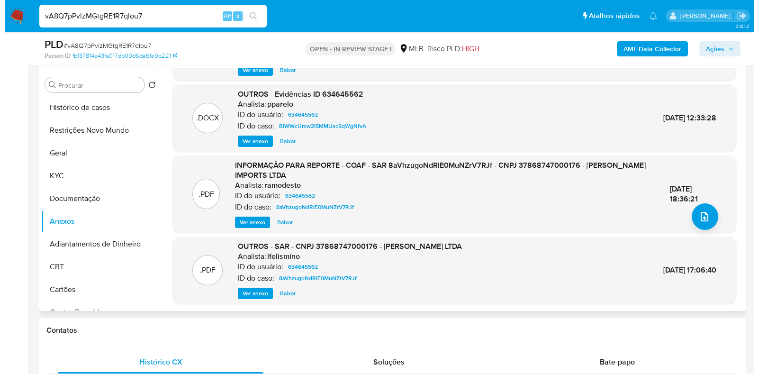
scroll to position [0, 0]
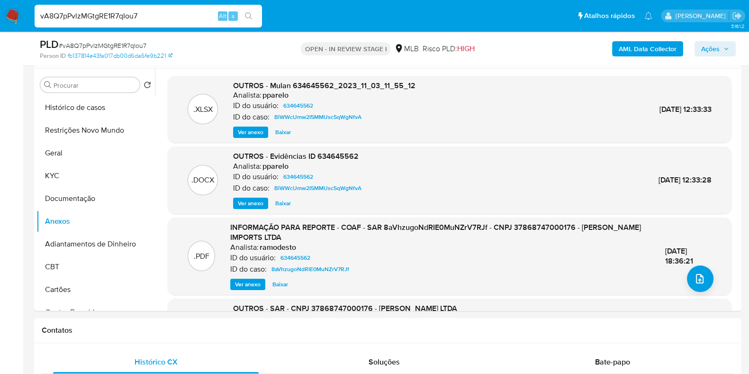
click at [638, 52] on b "AML Data Collector" at bounding box center [648, 48] width 58 height 15
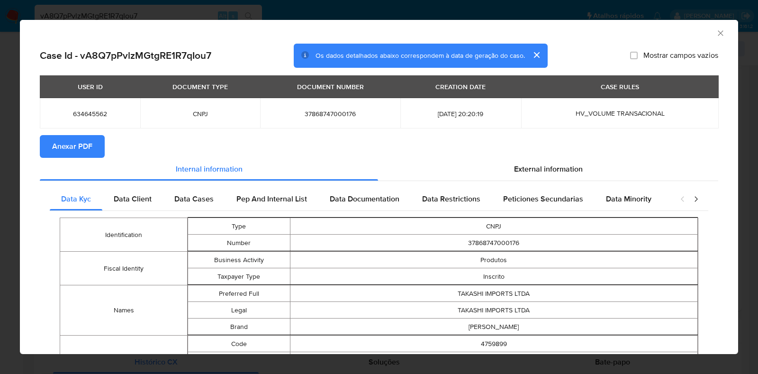
click at [64, 153] on span "Anexar PDF" at bounding box center [72, 146] width 40 height 21
